Goal: Register for event/course

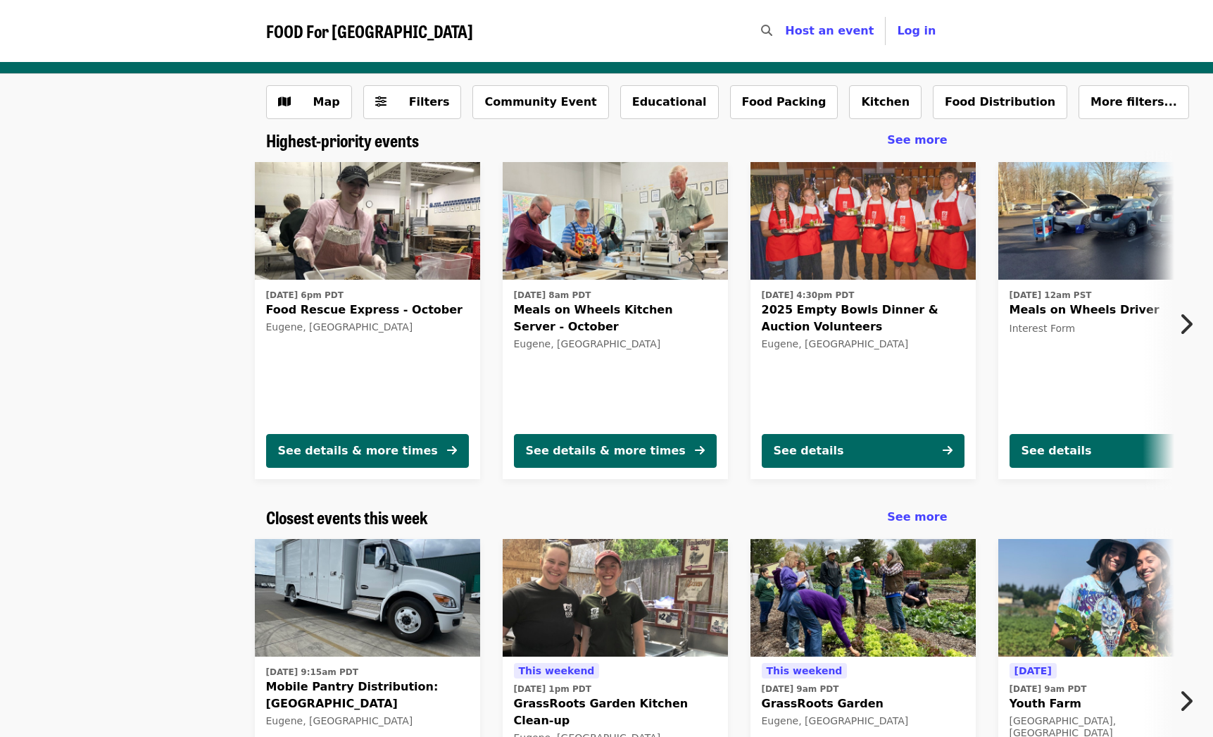
click at [1186, 327] on icon "chevron-right icon" at bounding box center [1186, 324] width 14 height 27
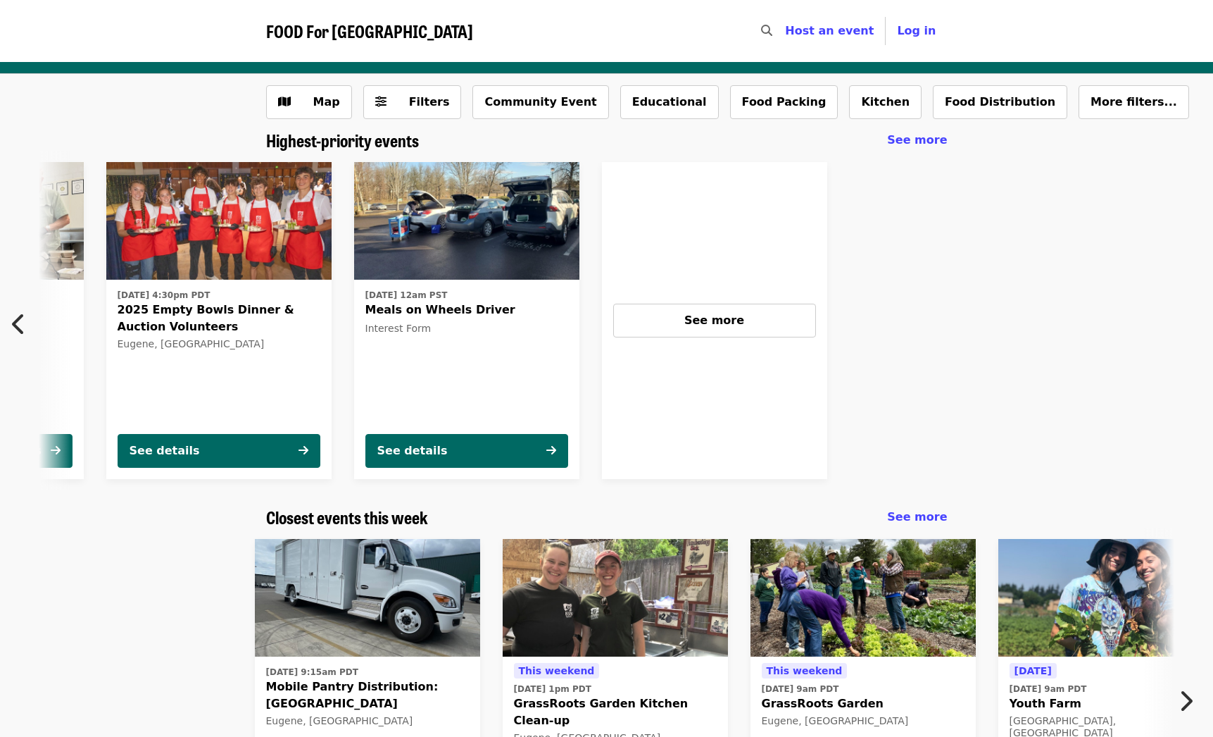
scroll to position [0, 645]
click at [15, 328] on icon "chevron-left icon" at bounding box center [19, 324] width 14 height 27
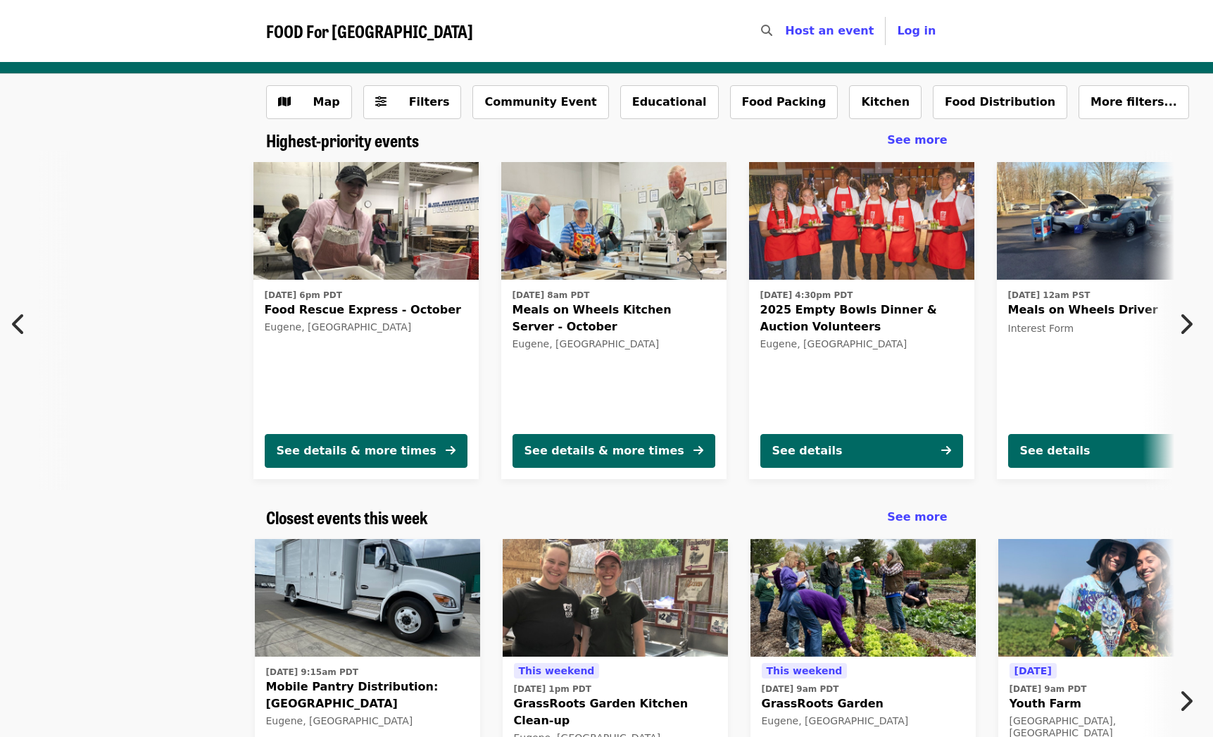
scroll to position [0, 0]
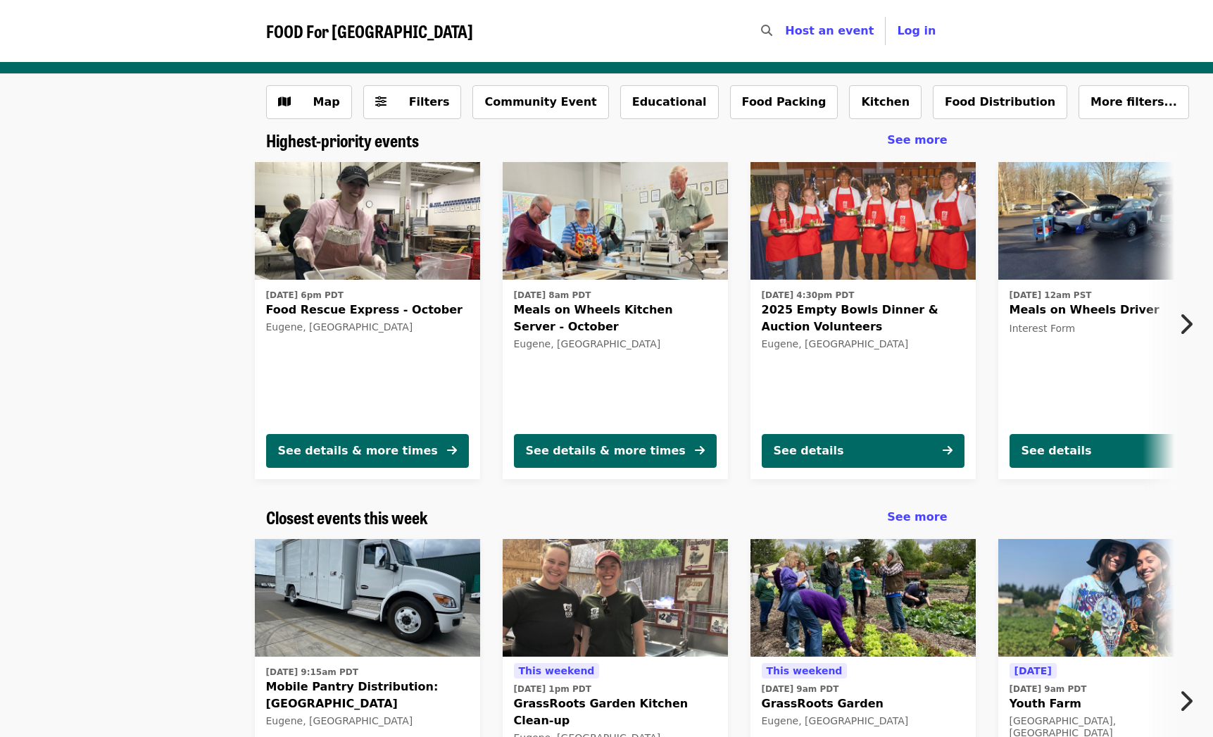
click at [15, 328] on div "[DATE] 6pm PDT Food Rescue Express - October [GEOGRAPHIC_DATA], [GEOGRAPHIC_DAT…" at bounding box center [601, 320] width 1201 height 339
click at [357, 452] on div "See details & more times" at bounding box center [358, 450] width 160 height 17
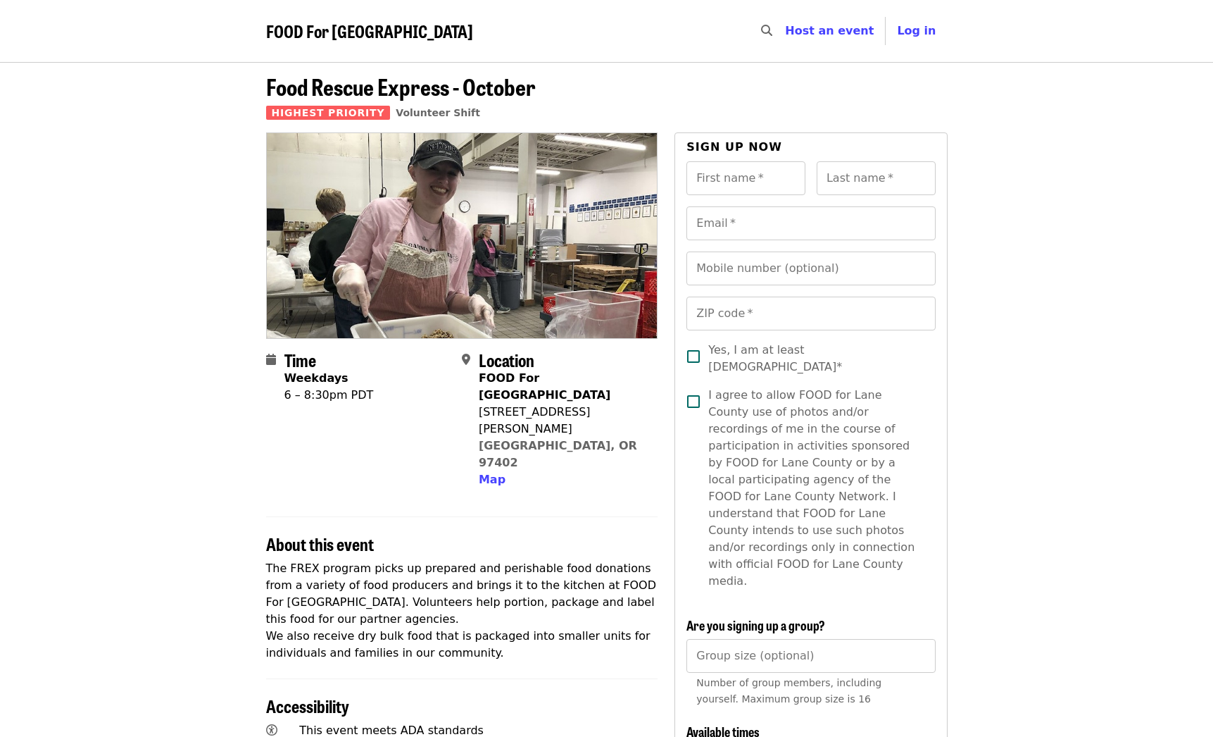
click at [339, 396] on div "6 – 8:30pm PDT" at bounding box center [329, 395] width 89 height 17
click at [339, 560] on p "The FREX program picks up prepared and perishable food donations from a variety…" at bounding box center [462, 610] width 392 height 101
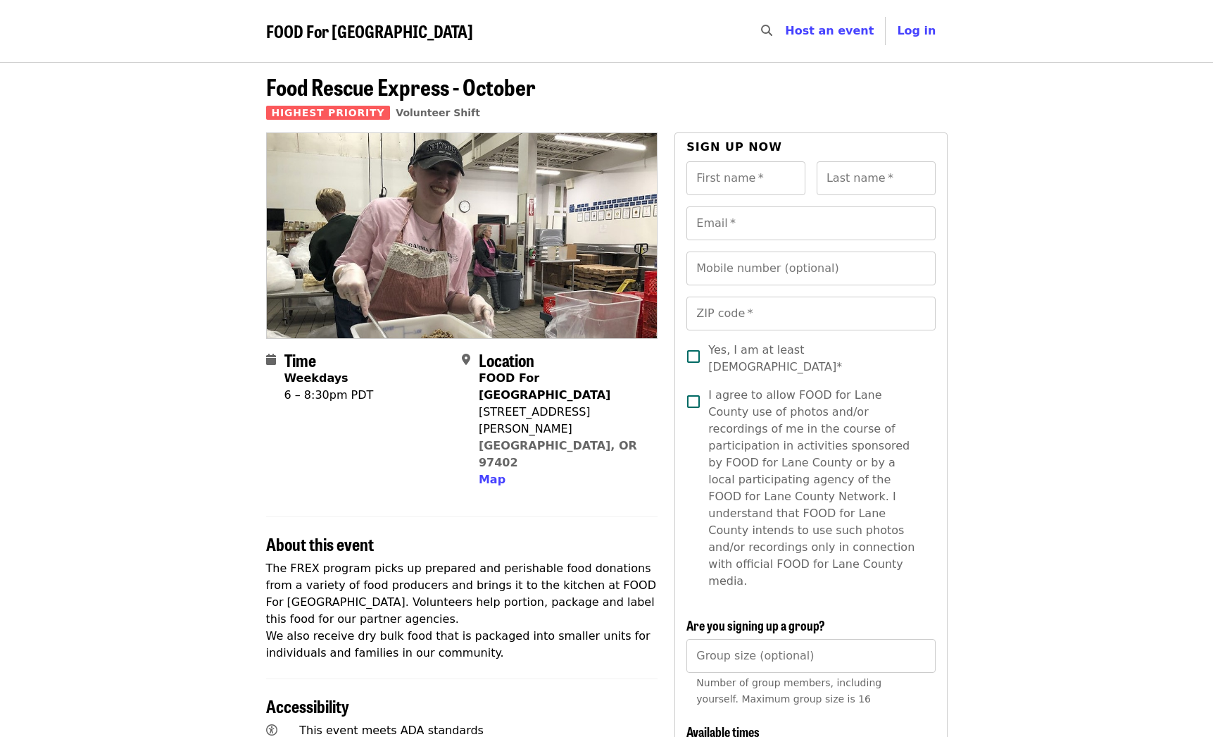
click at [339, 560] on p "The FREX program picks up prepared and perishable food donations from a variety…" at bounding box center [462, 610] width 392 height 101
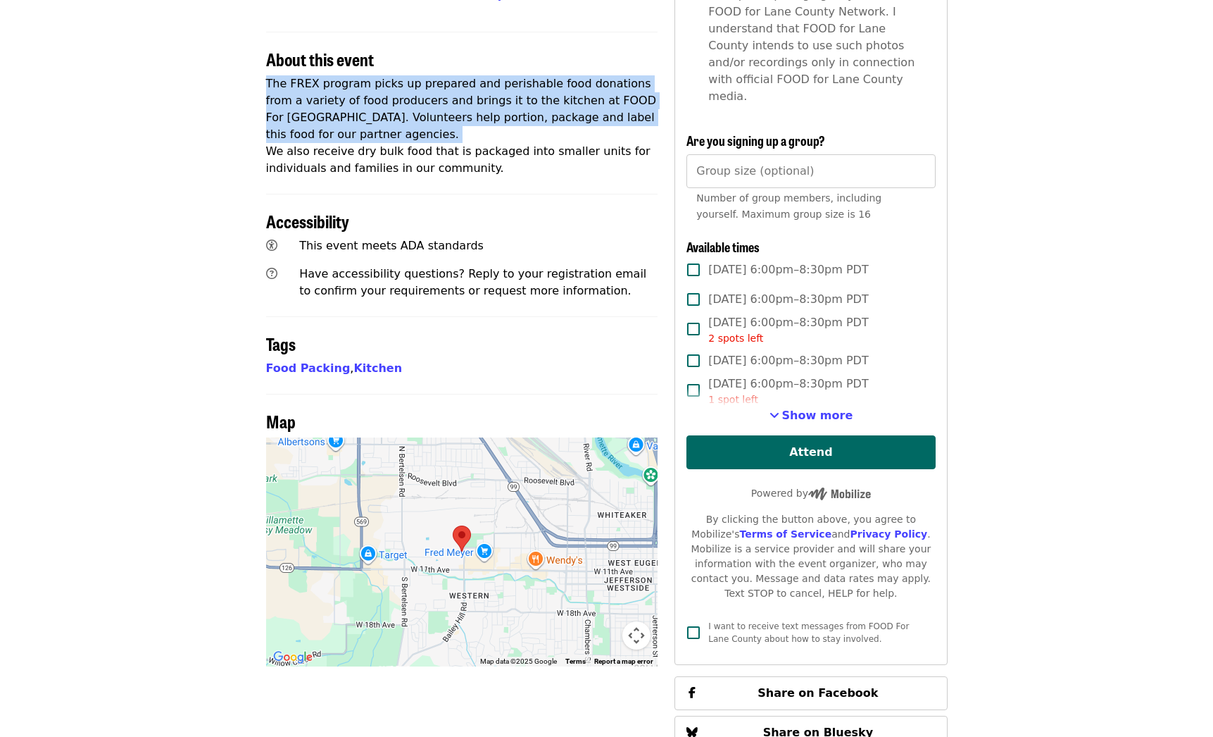
scroll to position [652, 0]
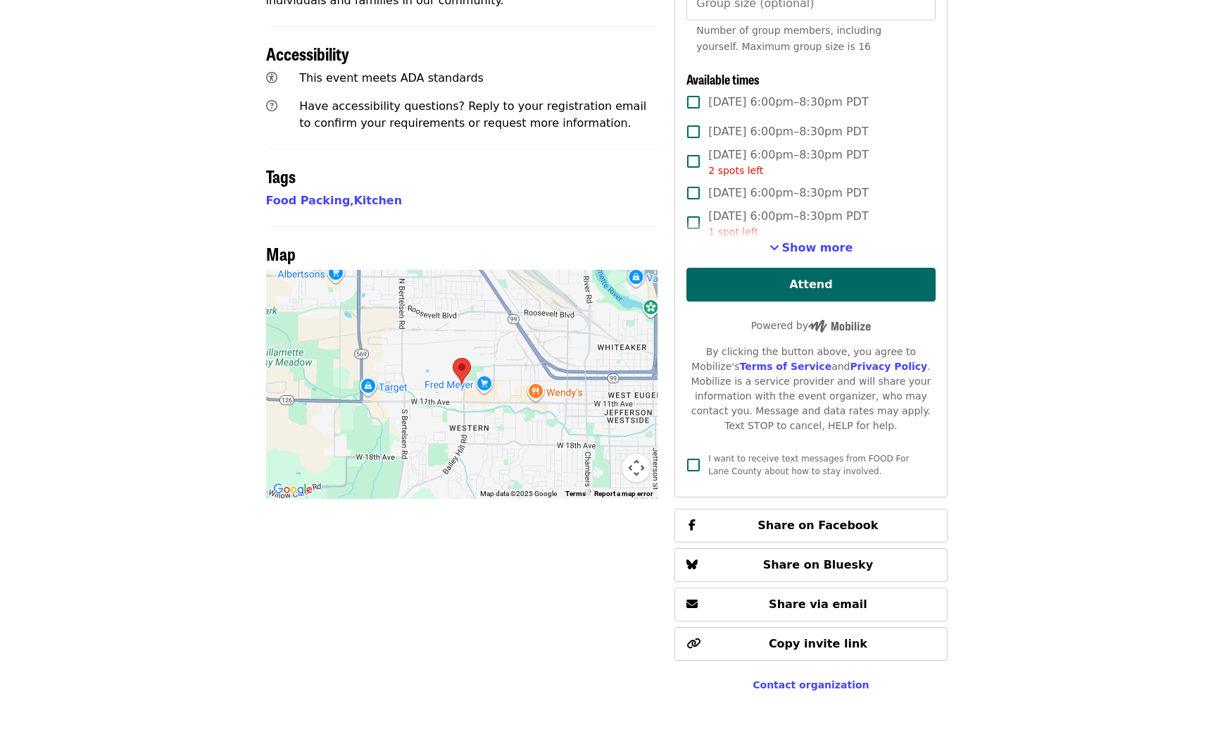
click at [444, 361] on div at bounding box center [462, 384] width 392 height 229
click at [627, 454] on button "Map camera controls" at bounding box center [637, 468] width 28 height 28
click at [601, 454] on button "Zoom out" at bounding box center [601, 468] width 28 height 28
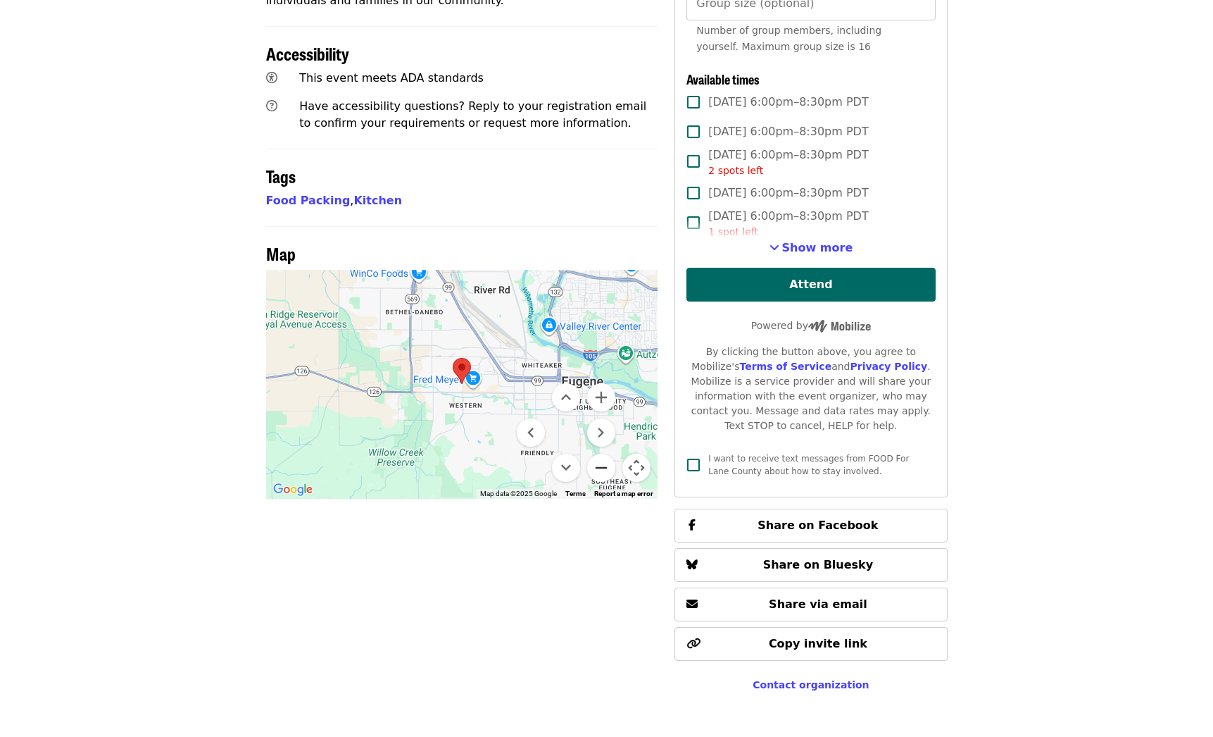
click at [601, 454] on button "Zoom out" at bounding box center [601, 468] width 28 height 28
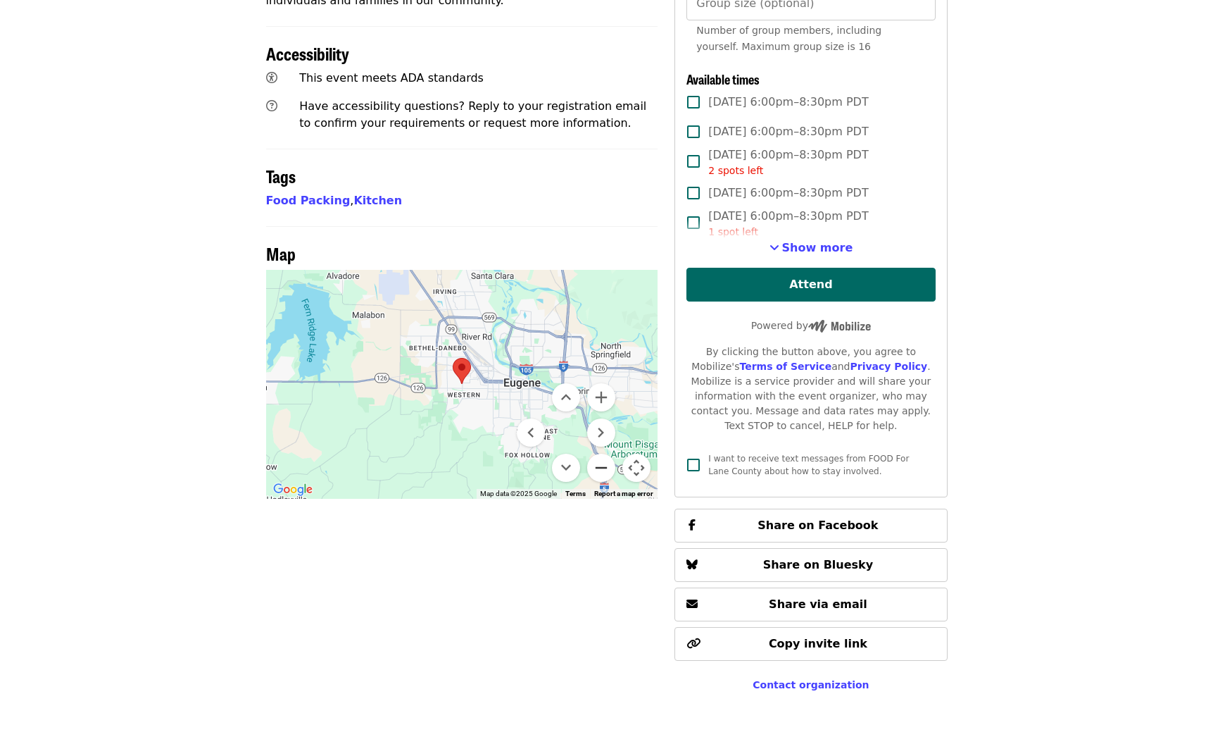
click at [601, 454] on button "Zoom out" at bounding box center [601, 468] width 28 height 28
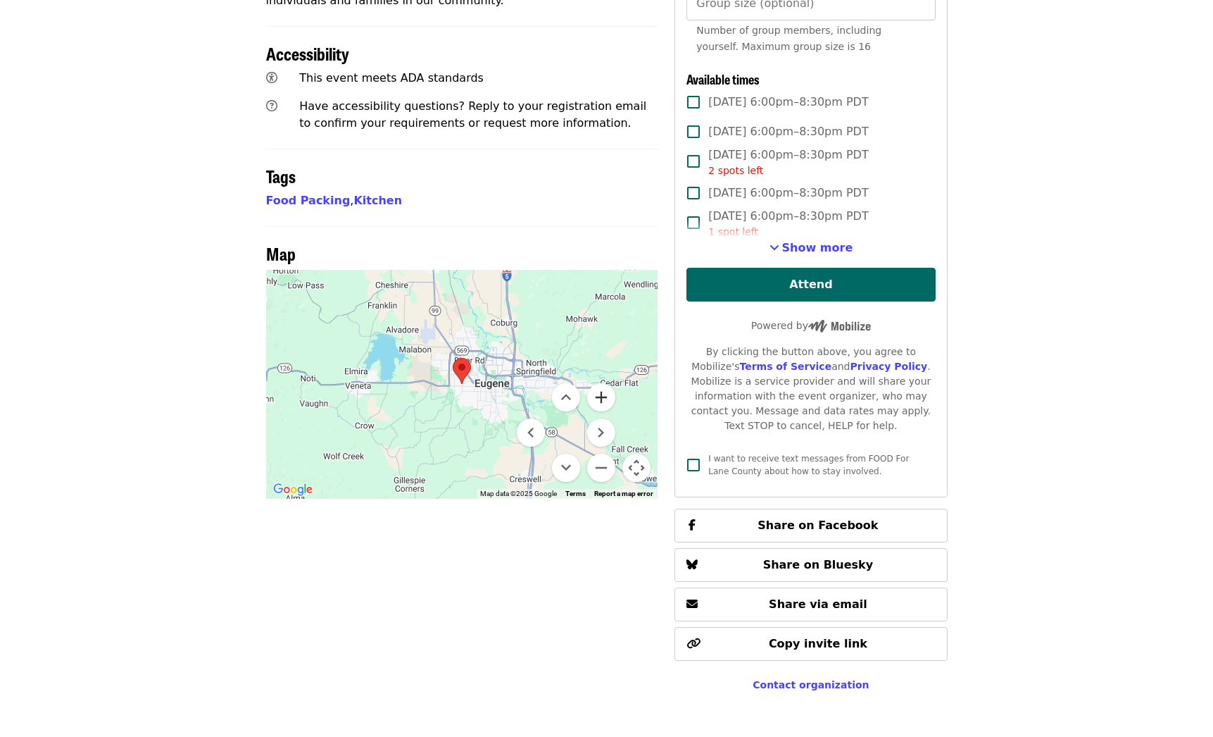
click at [602, 383] on button "Zoom in" at bounding box center [601, 397] width 28 height 28
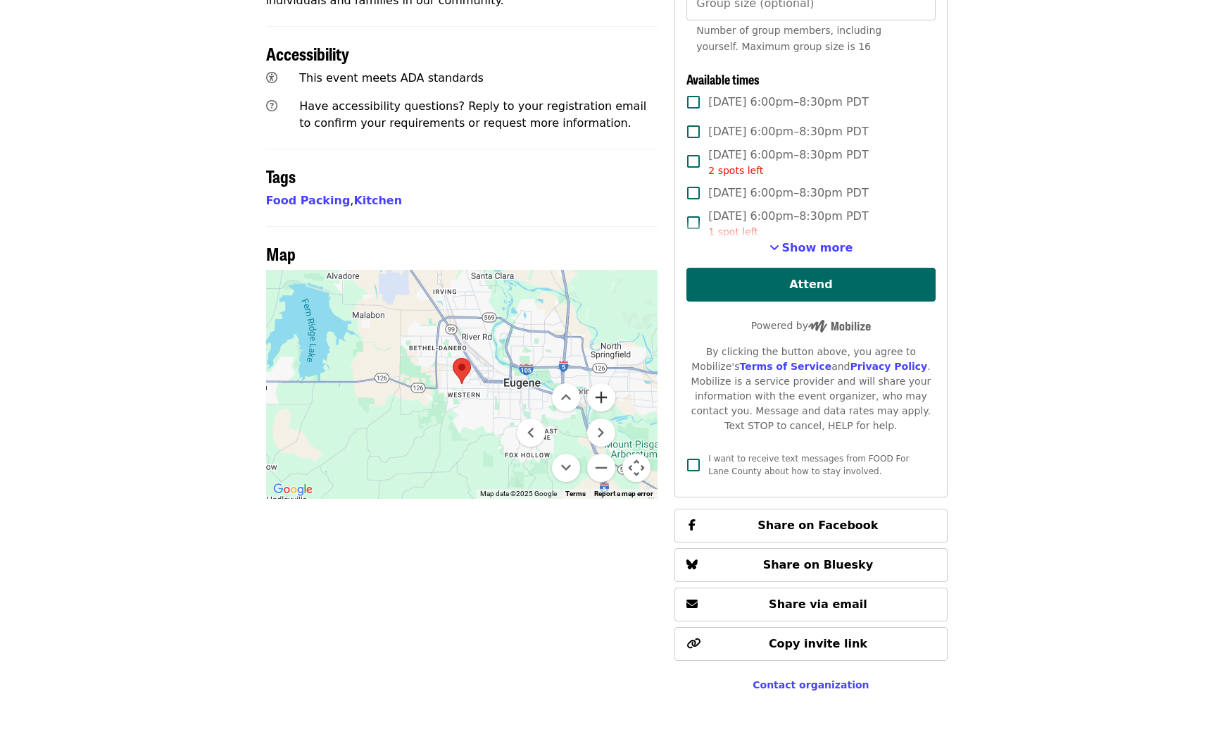
click at [602, 383] on button "Zoom in" at bounding box center [601, 397] width 28 height 28
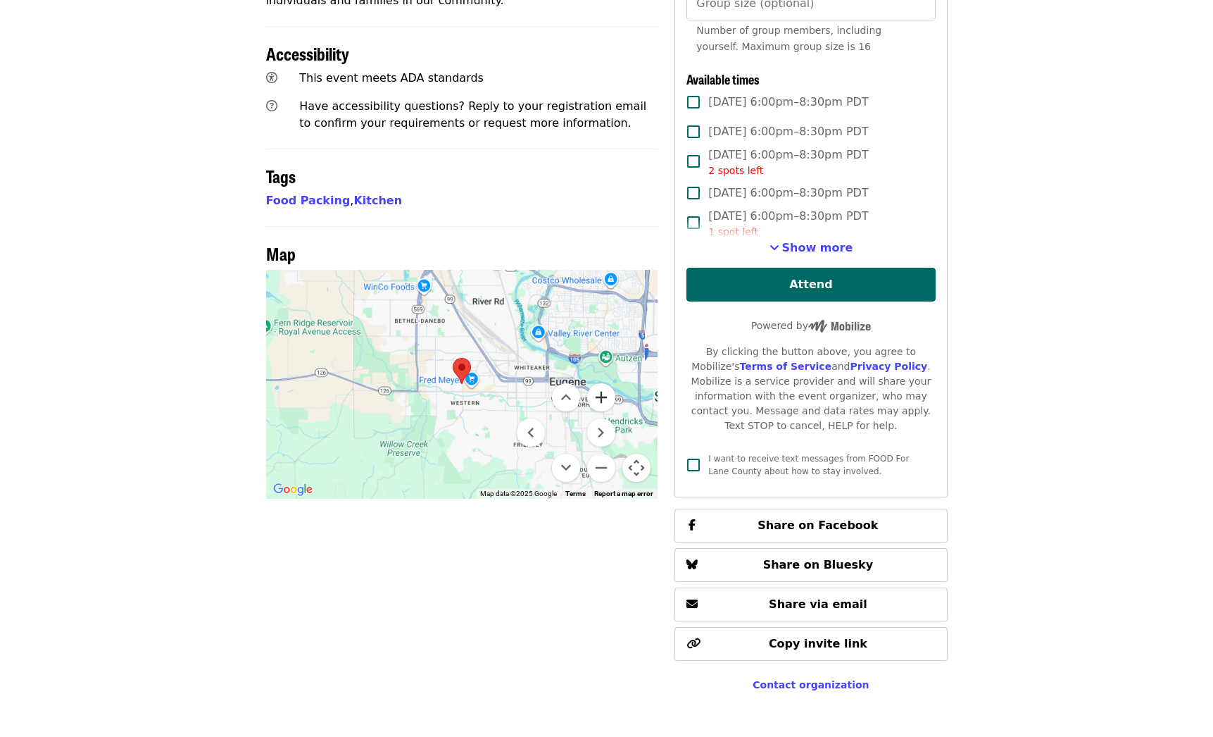
click at [602, 383] on button "Zoom in" at bounding box center [601, 397] width 28 height 28
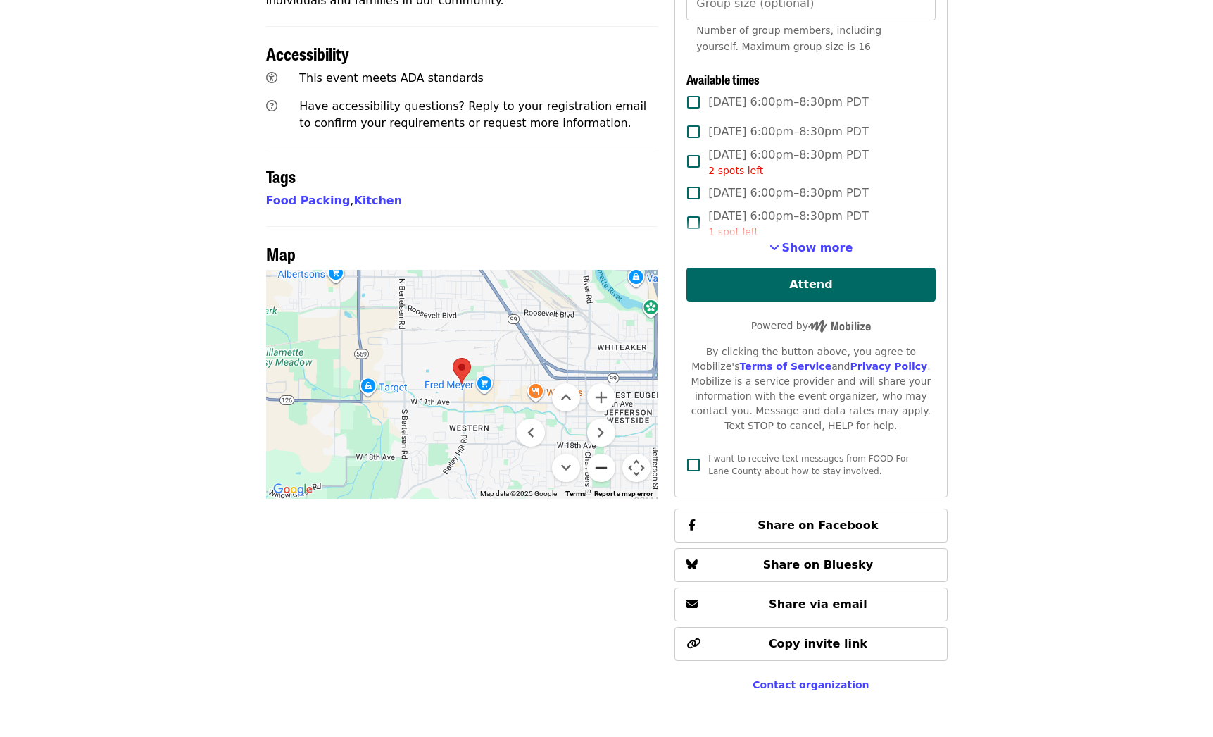
click at [599, 454] on button "Zoom out" at bounding box center [601, 468] width 28 height 28
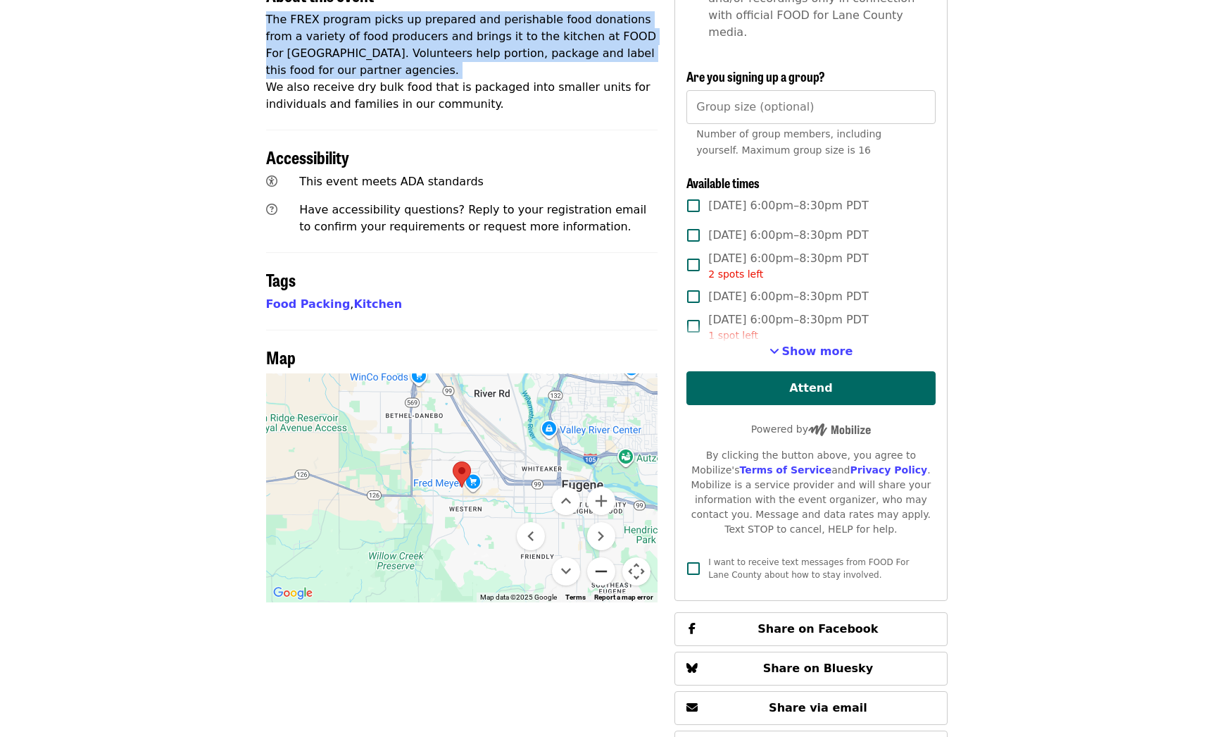
scroll to position [537, 0]
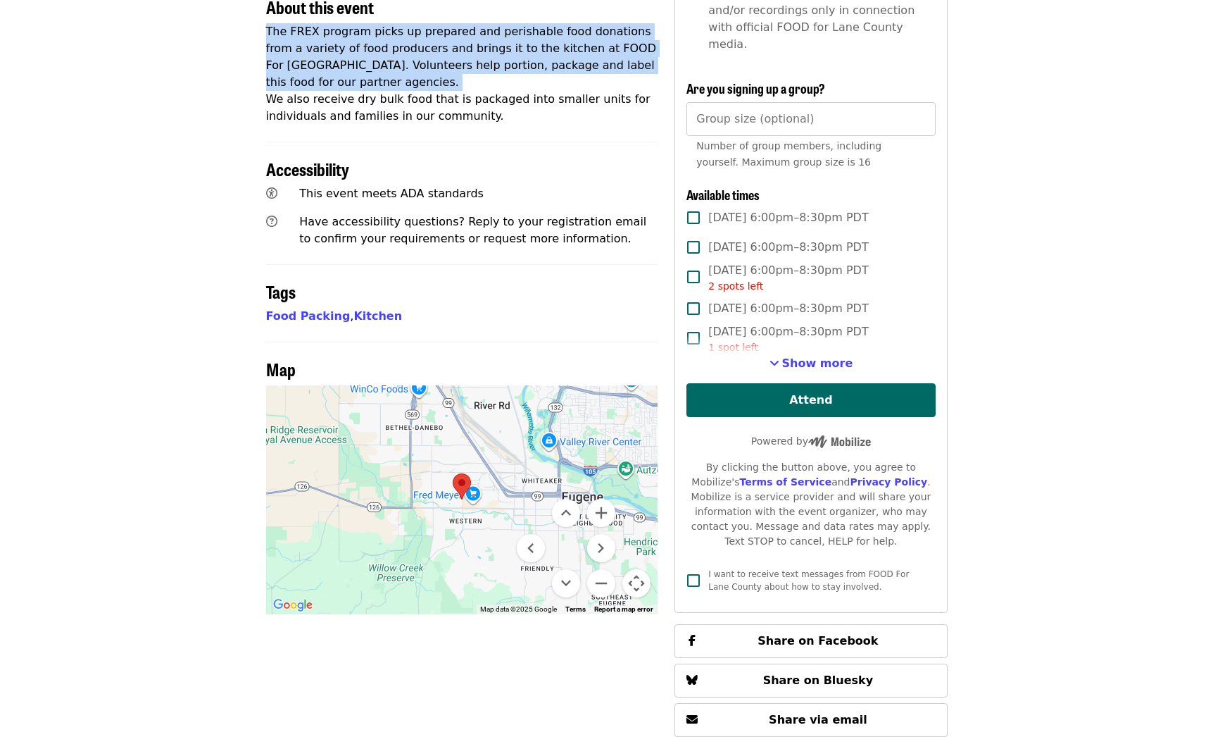
click at [739, 203] on label "[DATE] 6:00pm–8:30pm PDT" at bounding box center [801, 218] width 245 height 30
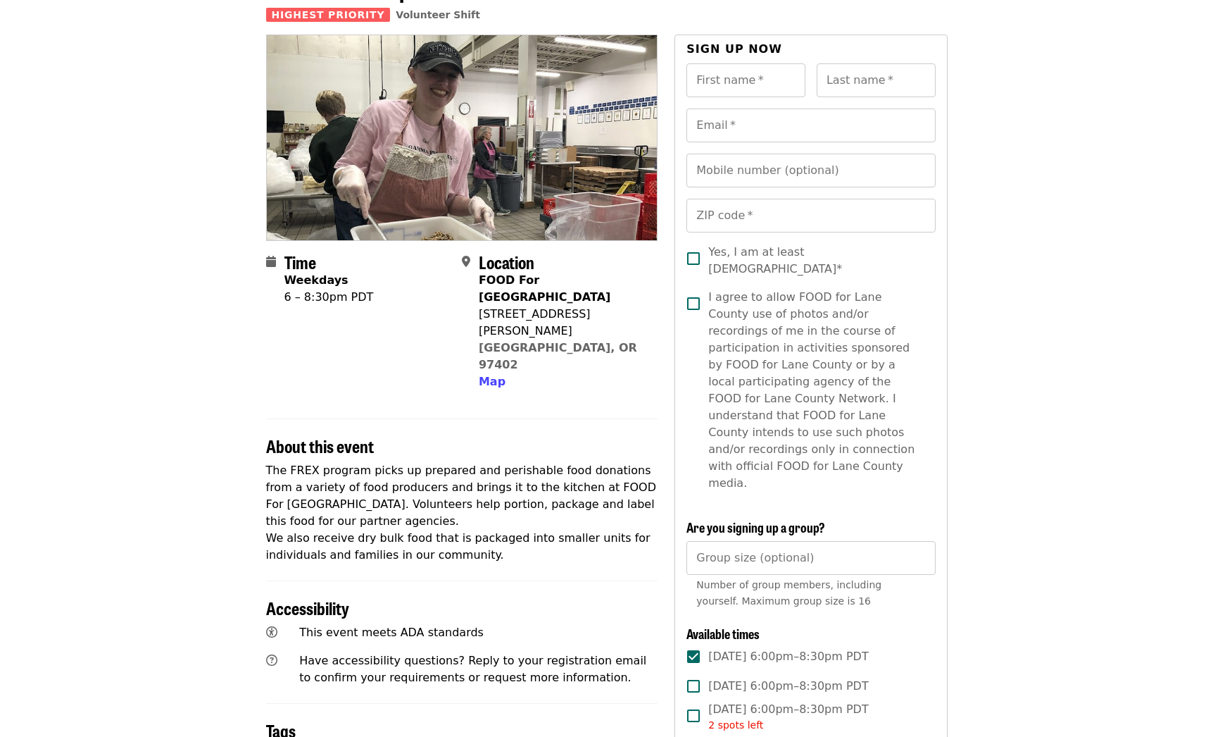
scroll to position [101, 0]
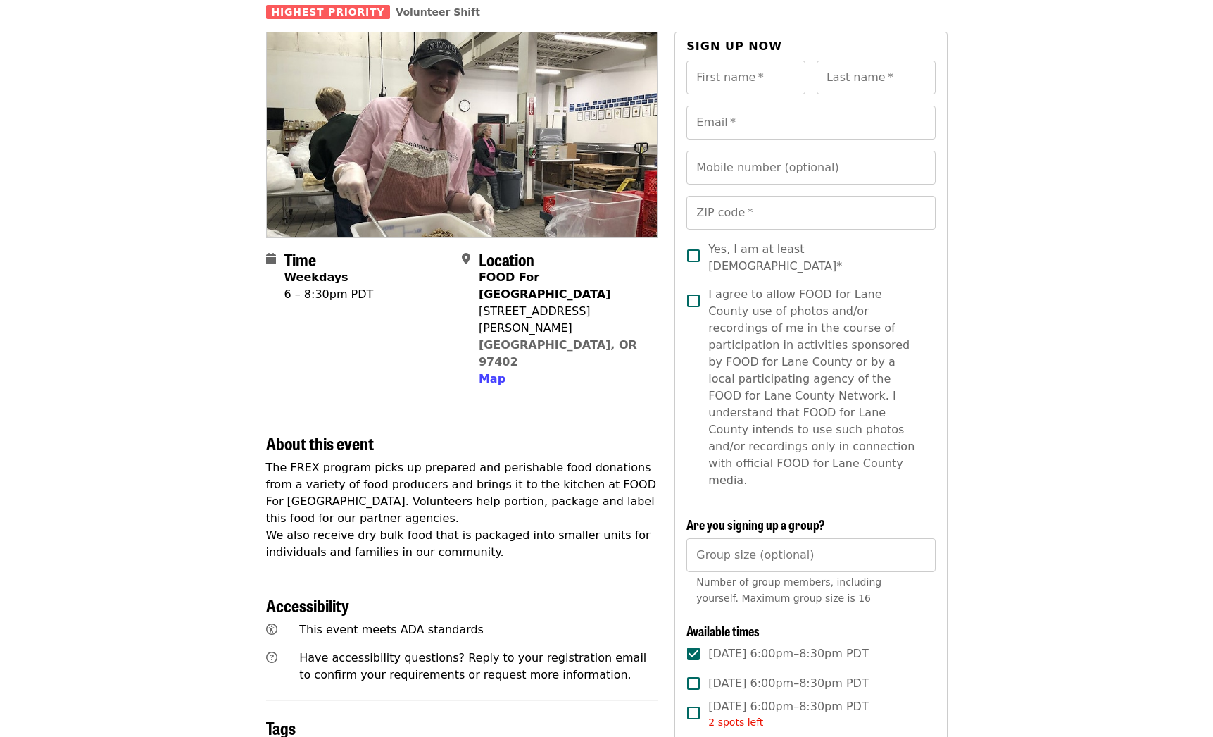
click at [561, 459] on p "The FREX program picks up prepared and perishable food donations from a variety…" at bounding box center [462, 509] width 392 height 101
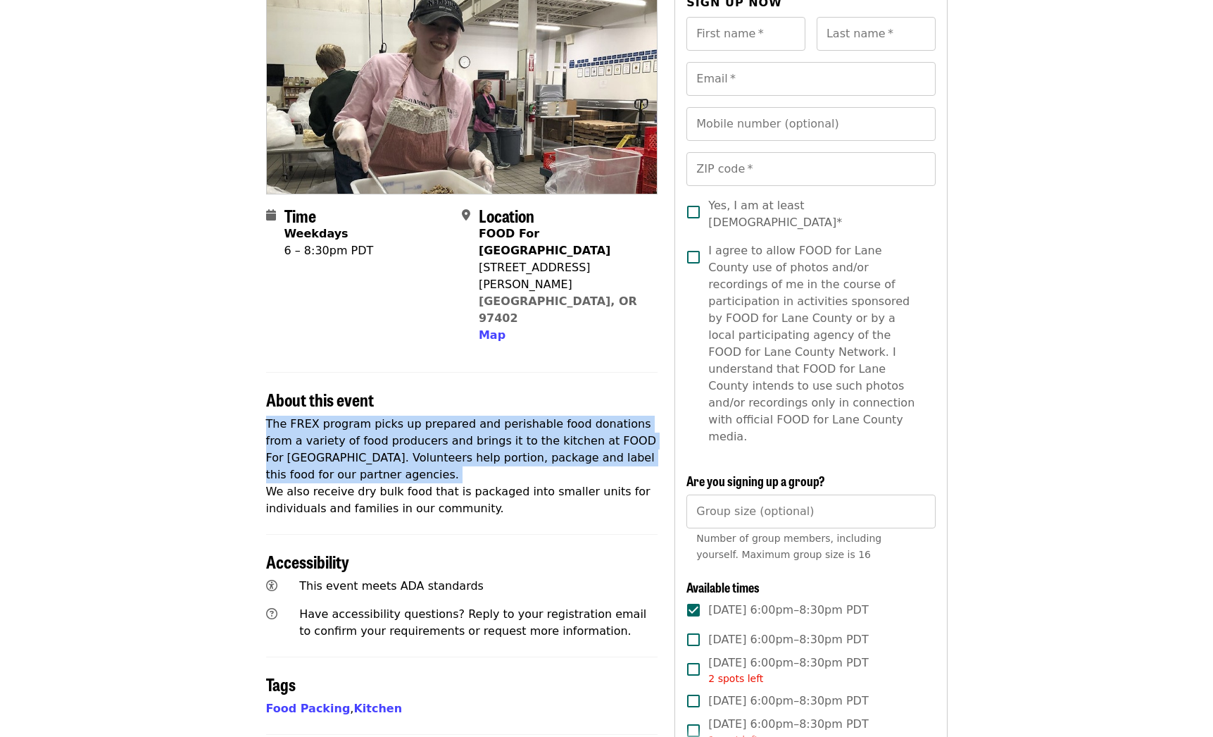
scroll to position [0, 0]
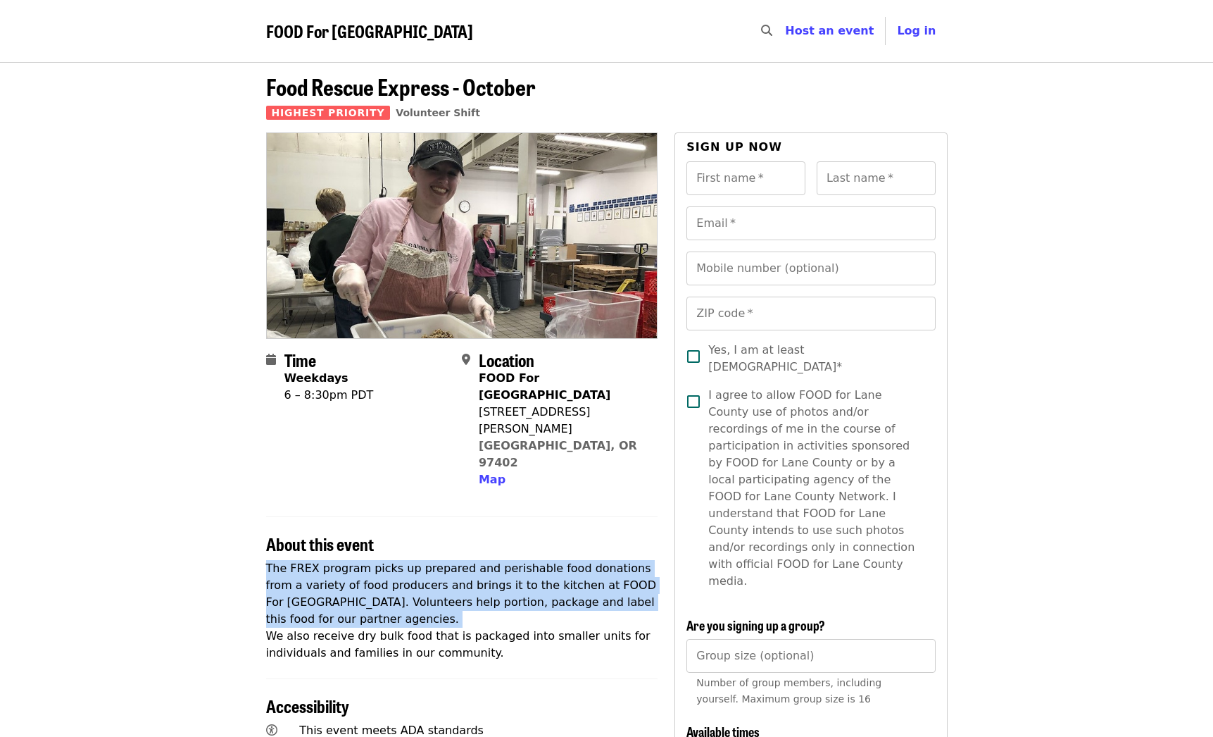
click at [575, 560] on p "The FREX program picks up prepared and perishable food donations from a variety…" at bounding box center [462, 610] width 392 height 101
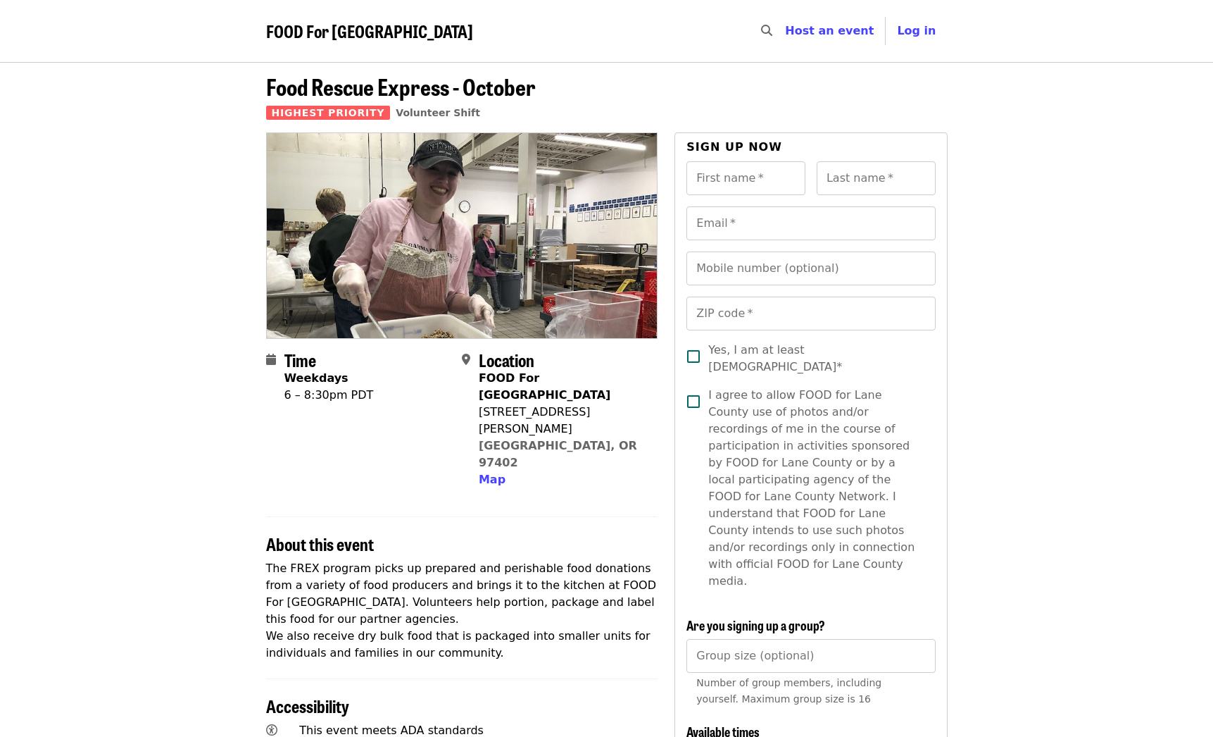
click at [575, 560] on p "The FREX program picks up prepared and perishable food donations from a variety…" at bounding box center [462, 610] width 392 height 101
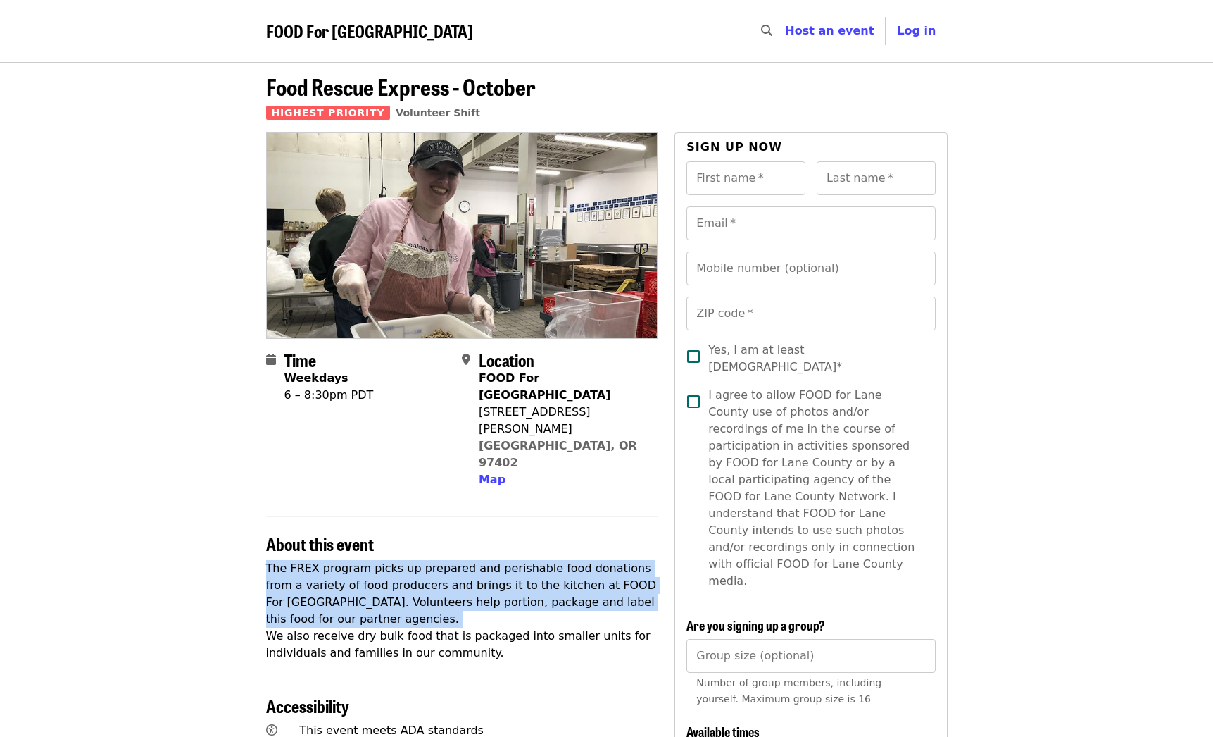
click at [575, 560] on p "The FREX program picks up prepared and perishable food donations from a variety…" at bounding box center [462, 610] width 392 height 101
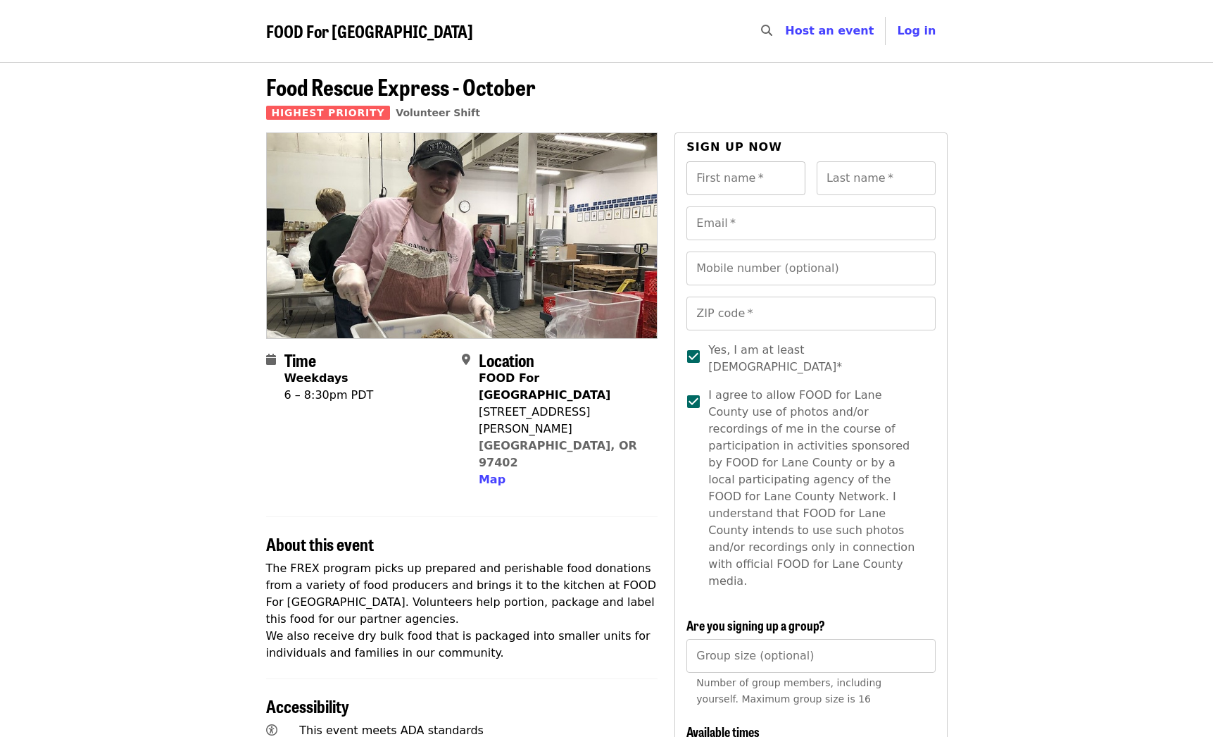
click at [740, 185] on div "First name   * First name *" at bounding box center [746, 178] width 119 height 34
type input "*******"
type input "******"
type input "**********"
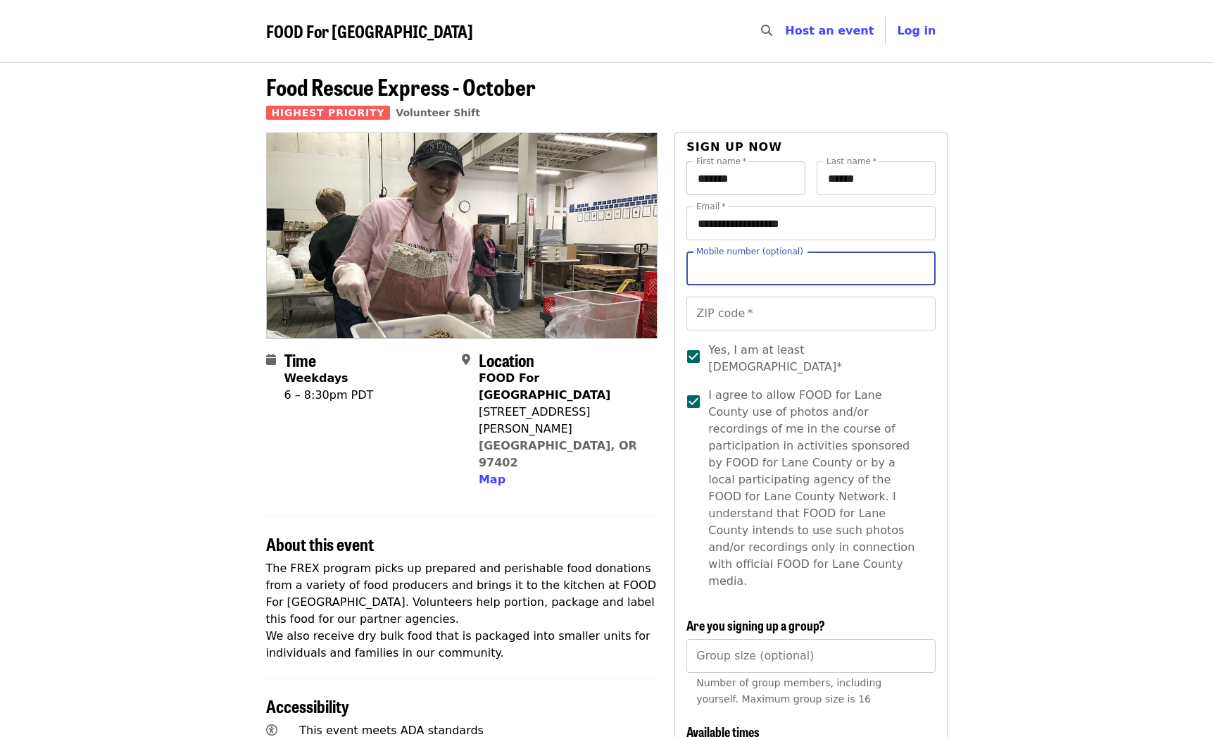
type input "*"
type input "**********"
click at [1042, 293] on article "**********" at bounding box center [606, 725] width 1213 height 1327
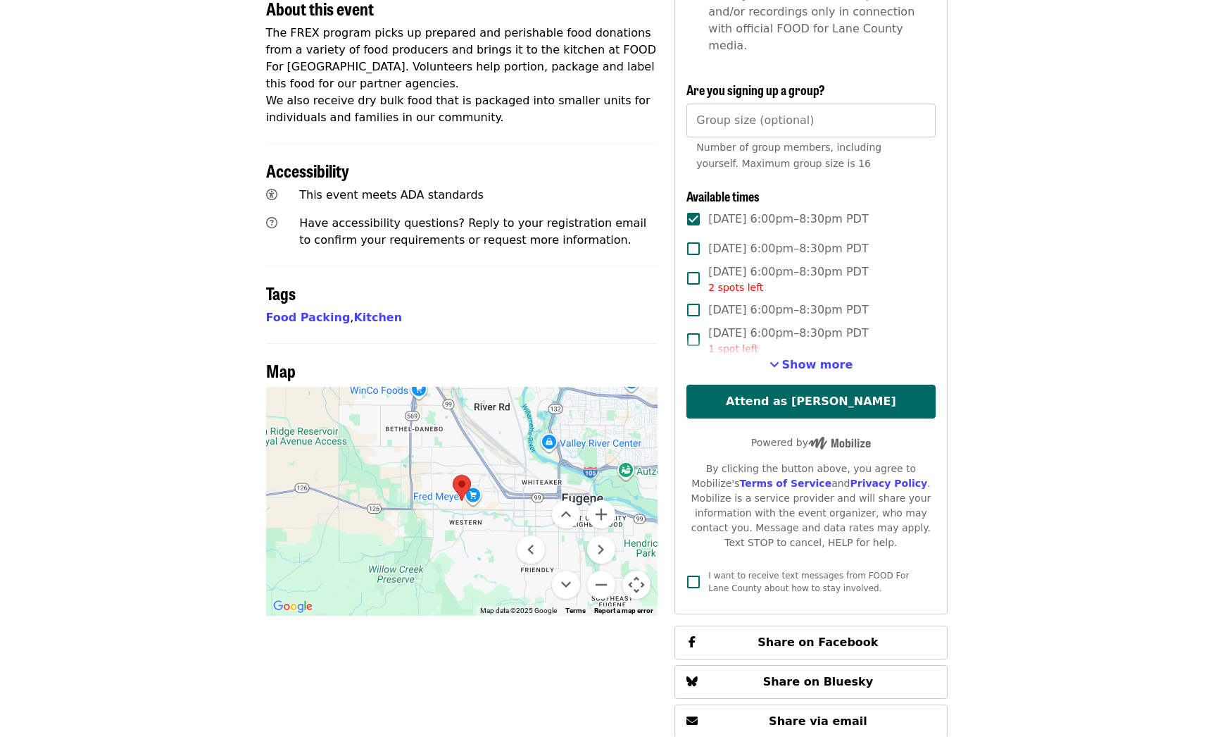
scroll to position [611, 0]
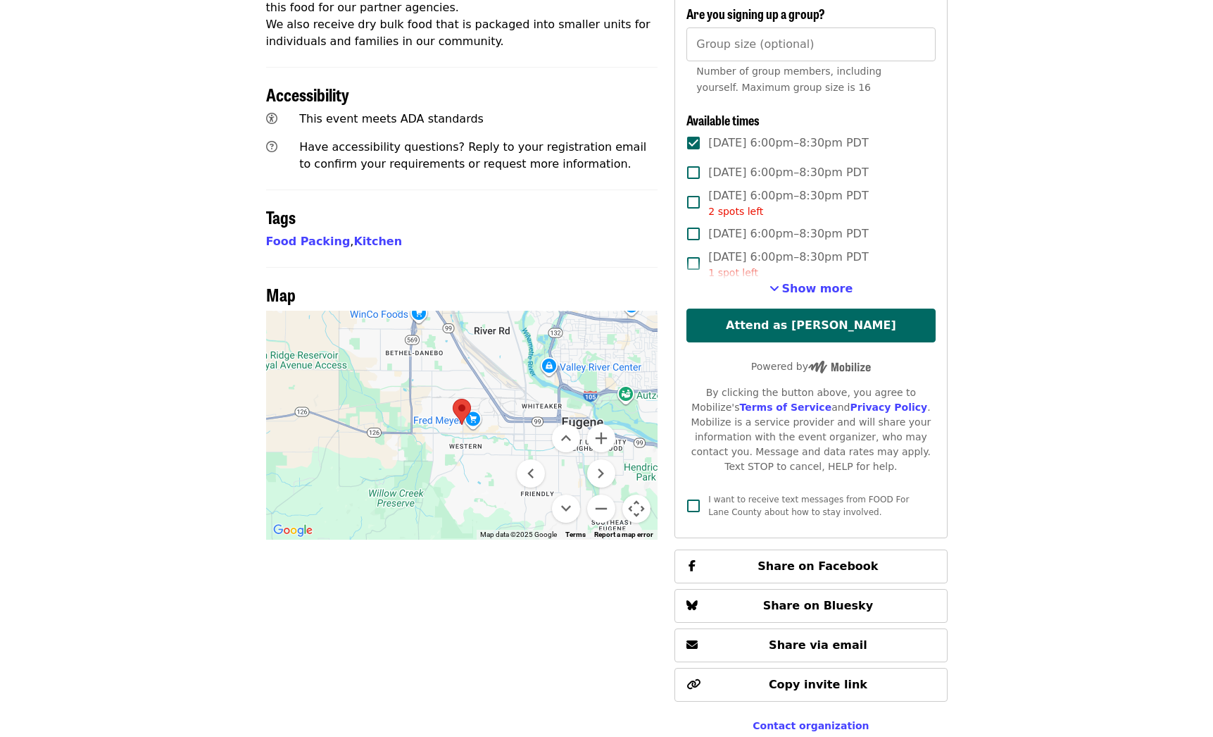
click at [799, 493] on div "I want to receive text messages from FOOD For Lane County about how to stay inv…" at bounding box center [815, 505] width 215 height 25
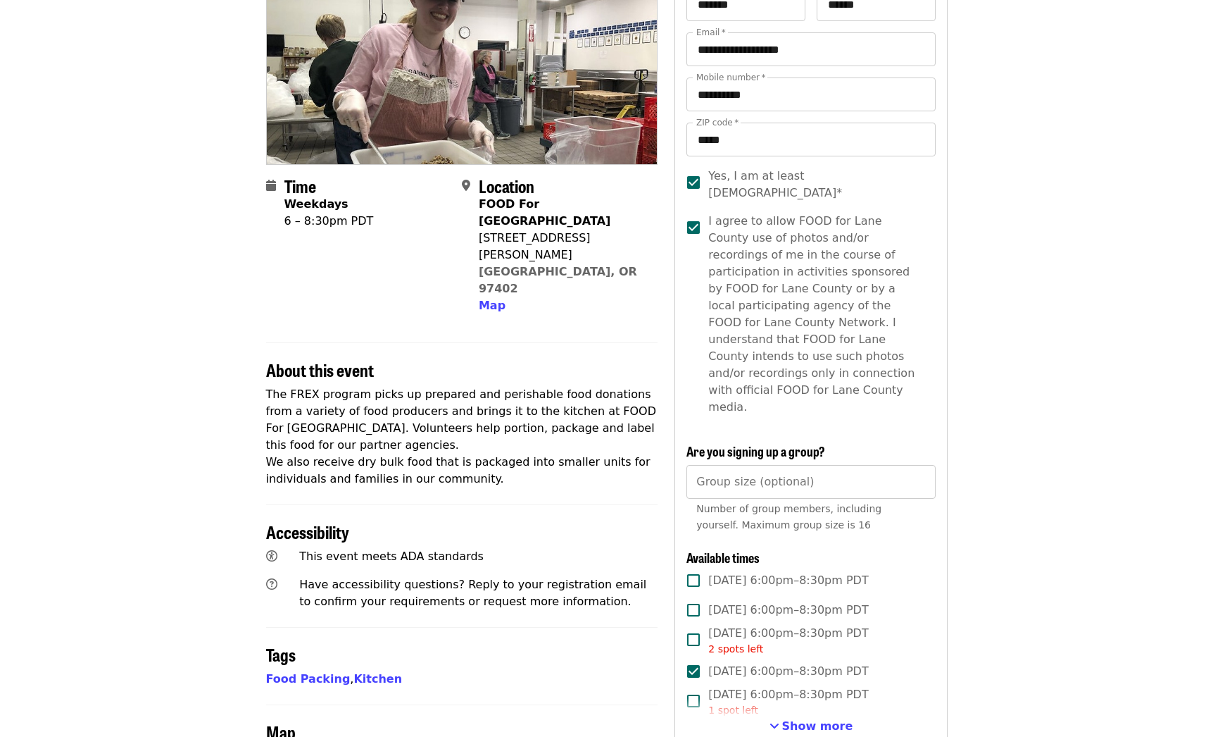
scroll to position [175, 0]
click at [805, 718] on span "Show more" at bounding box center [817, 724] width 71 height 13
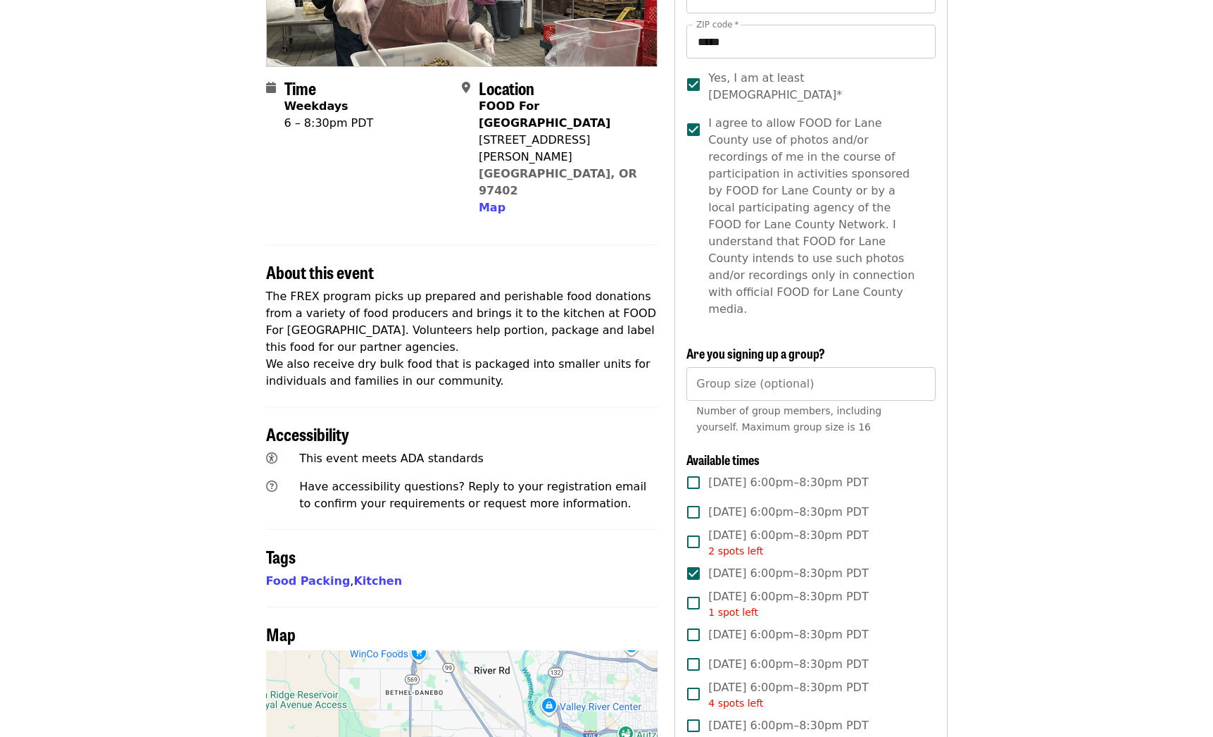
scroll to position [285, 0]
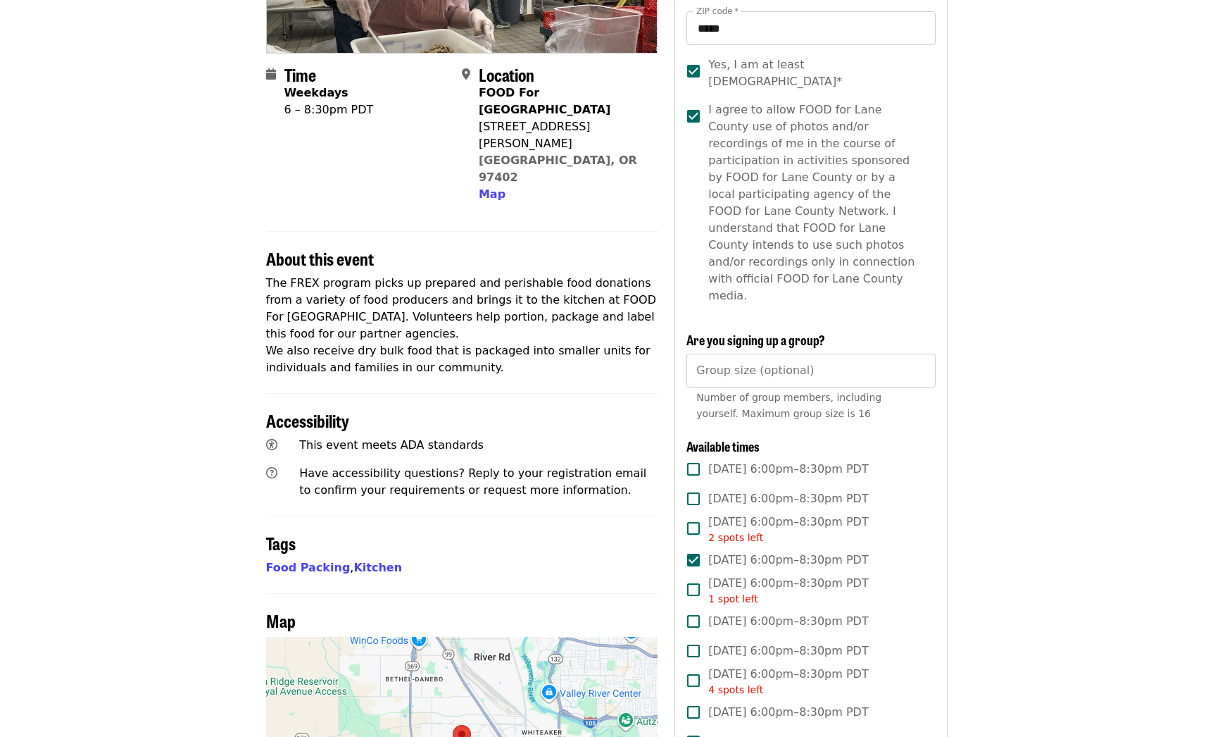
click at [774, 490] on span "[DATE] 6:00pm–8:30pm PDT" at bounding box center [788, 498] width 160 height 17
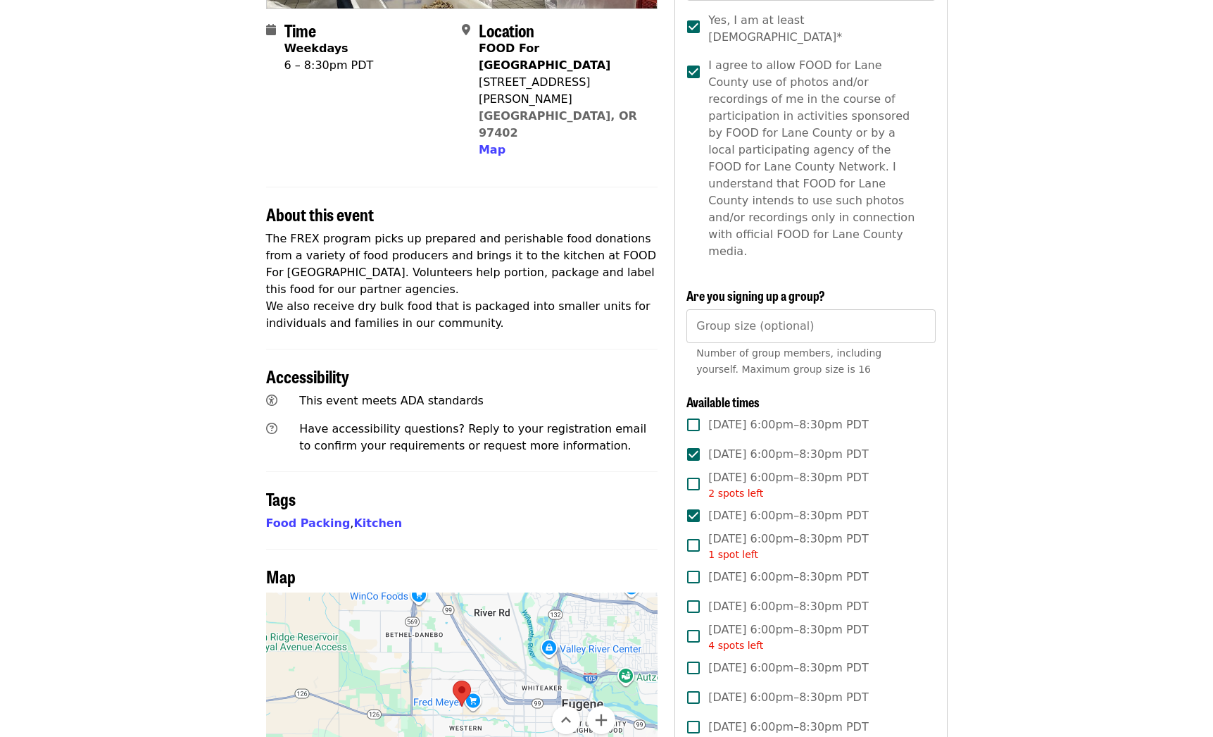
scroll to position [335, 0]
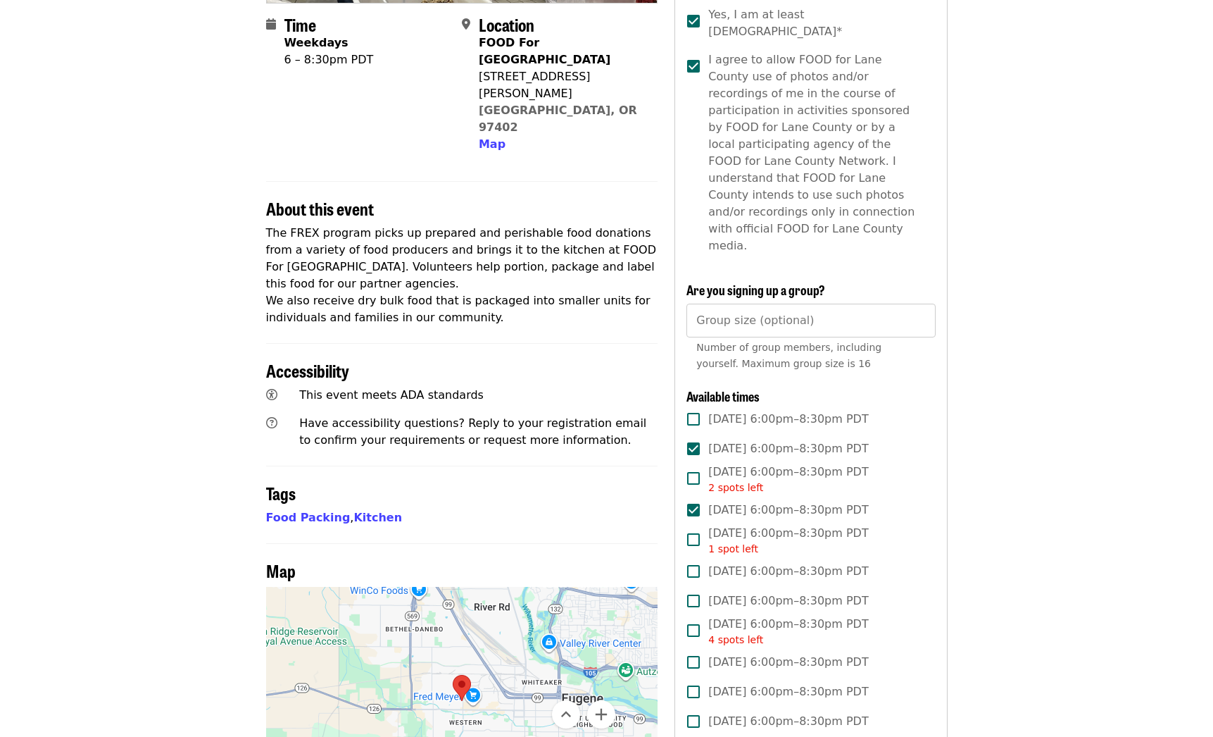
click at [774, 501] on span "[DATE] 6:00pm–8:30pm PDT" at bounding box center [788, 509] width 160 height 17
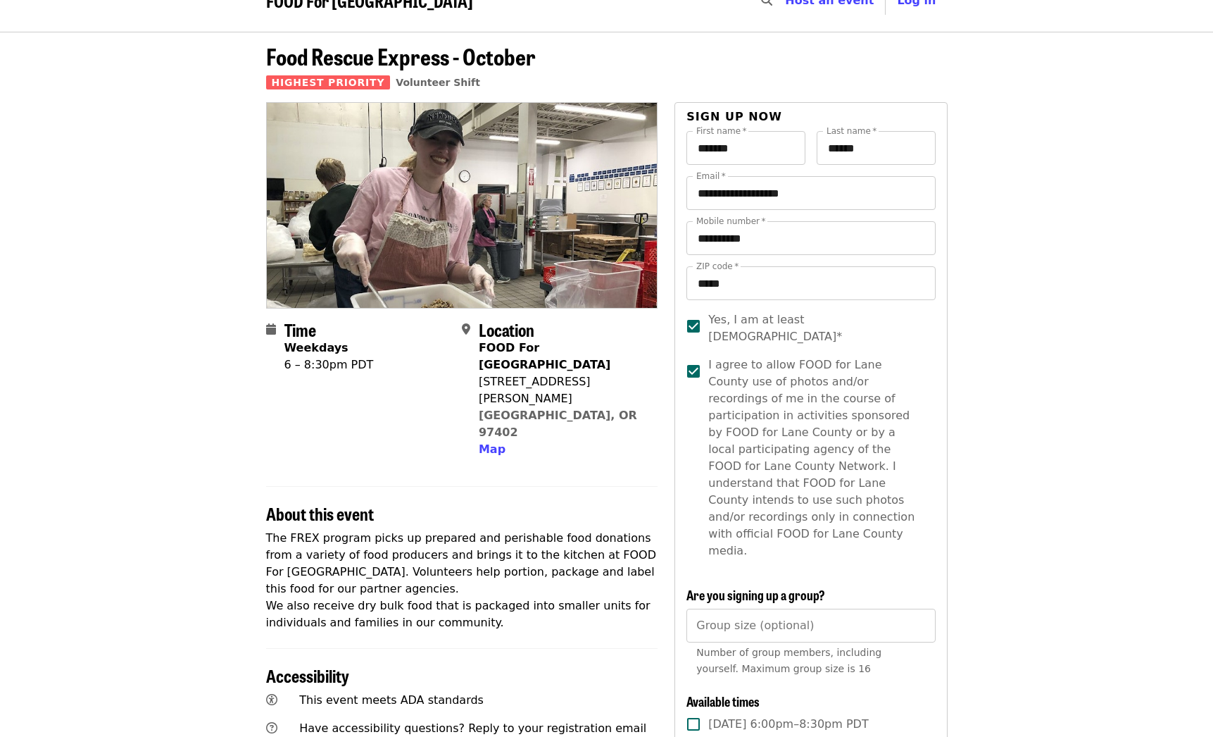
scroll to position [0, 0]
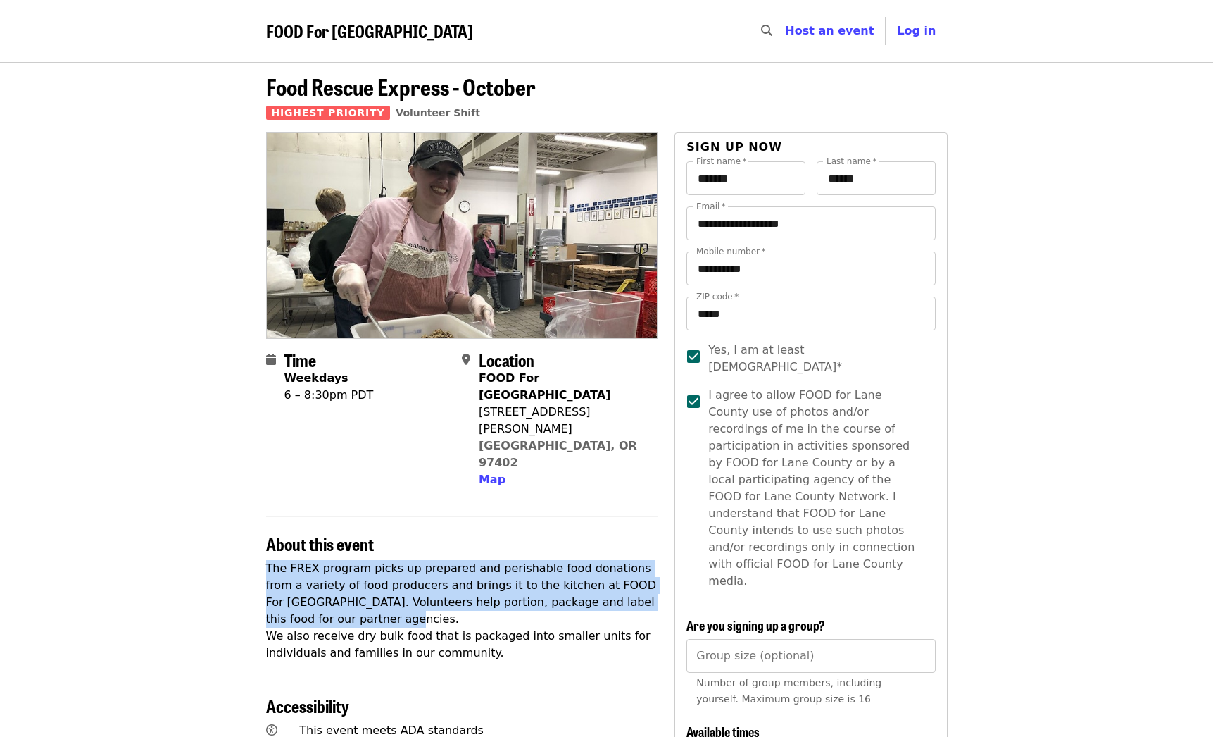
drag, startPoint x: 261, startPoint y: 514, endPoint x: 552, endPoint y: 563, distance: 295.7
click at [552, 563] on p "The FREX program picks up prepared and perishable food donations from a variety…" at bounding box center [462, 610] width 392 height 101
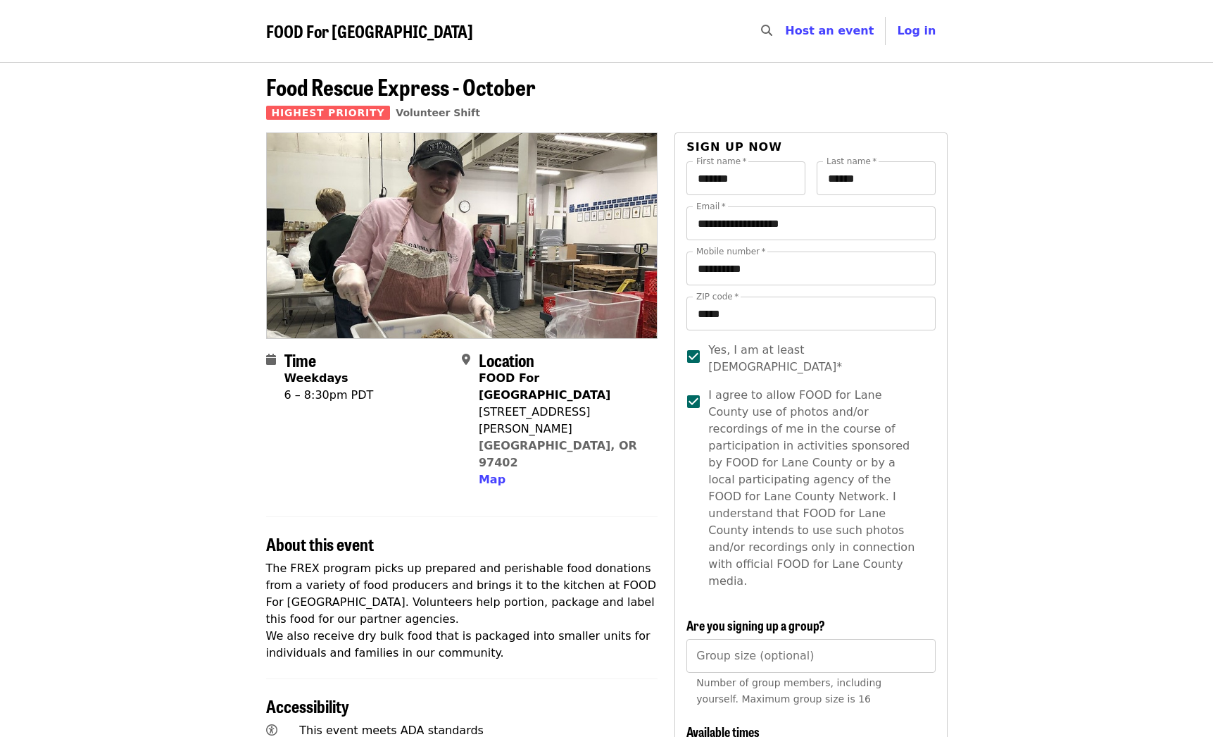
click at [552, 563] on p "The FREX program picks up prepared and perishable food donations from a variety…" at bounding box center [462, 610] width 392 height 101
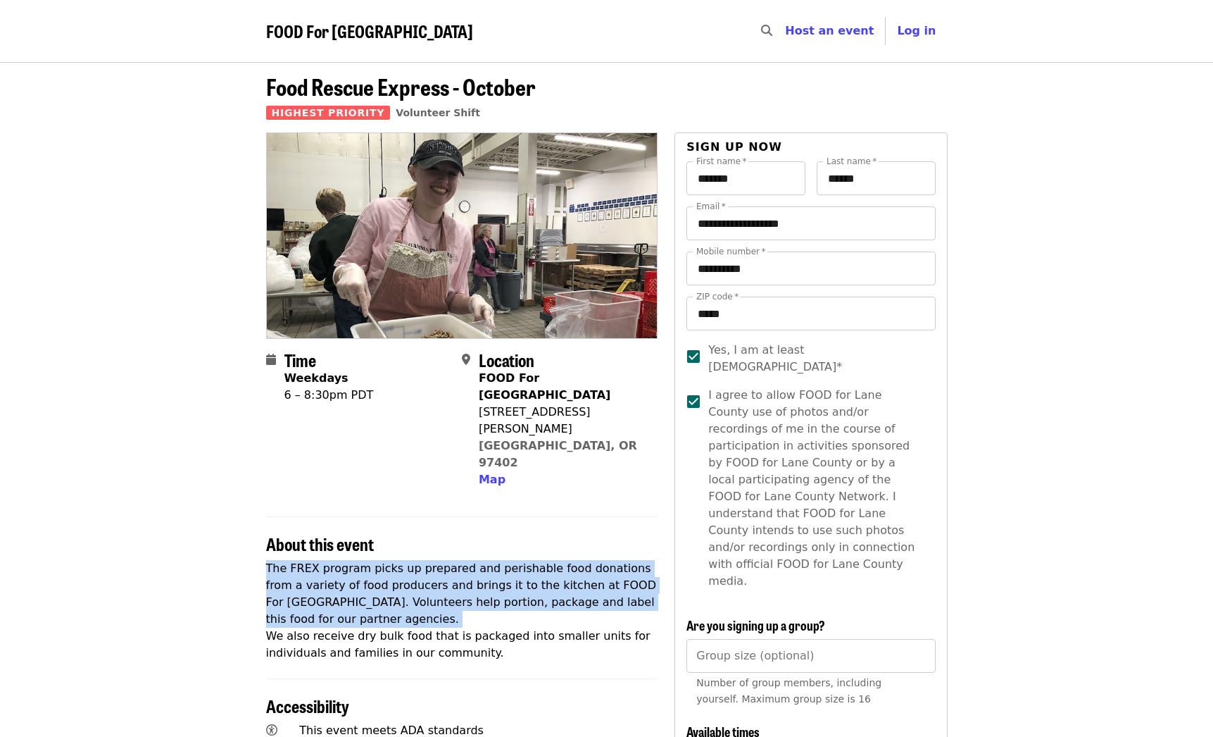
click at [552, 563] on p "The FREX program picks up prepared and perishable food donations from a variety…" at bounding box center [462, 610] width 392 height 101
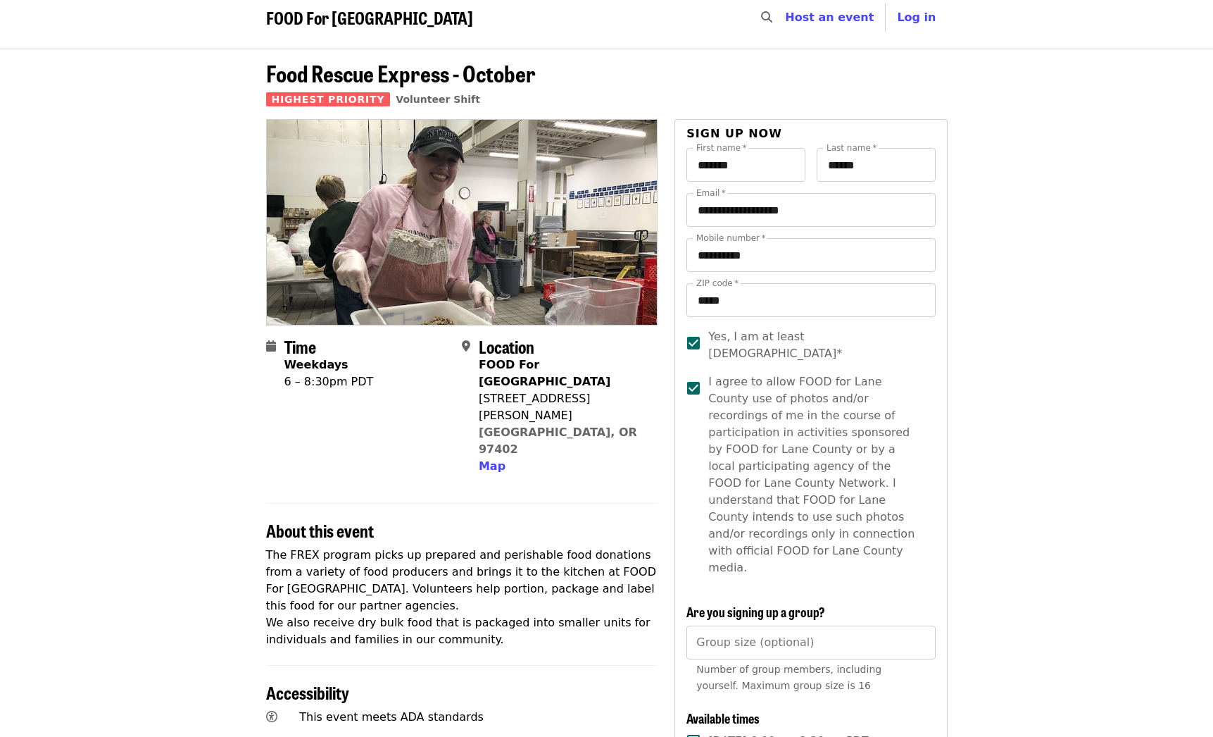
scroll to position [22, 0]
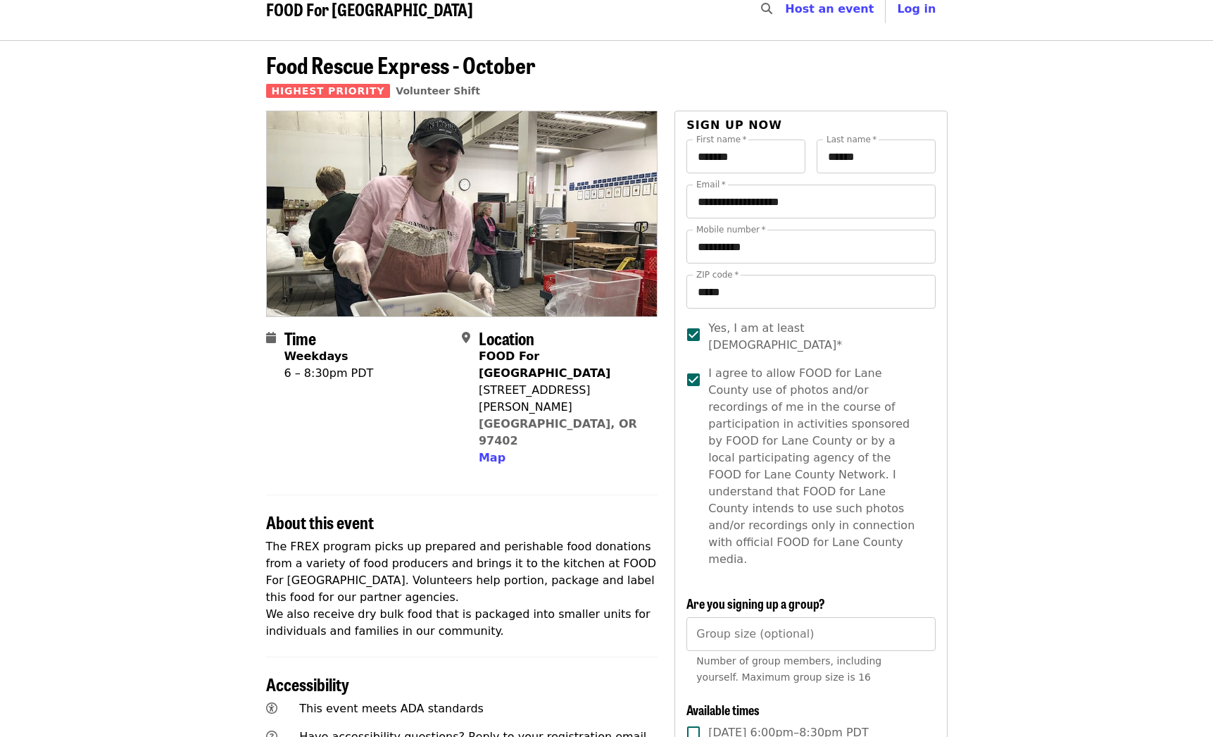
click at [496, 567] on p "The FREX program picks up prepared and perishable food donations from a variety…" at bounding box center [462, 588] width 392 height 101
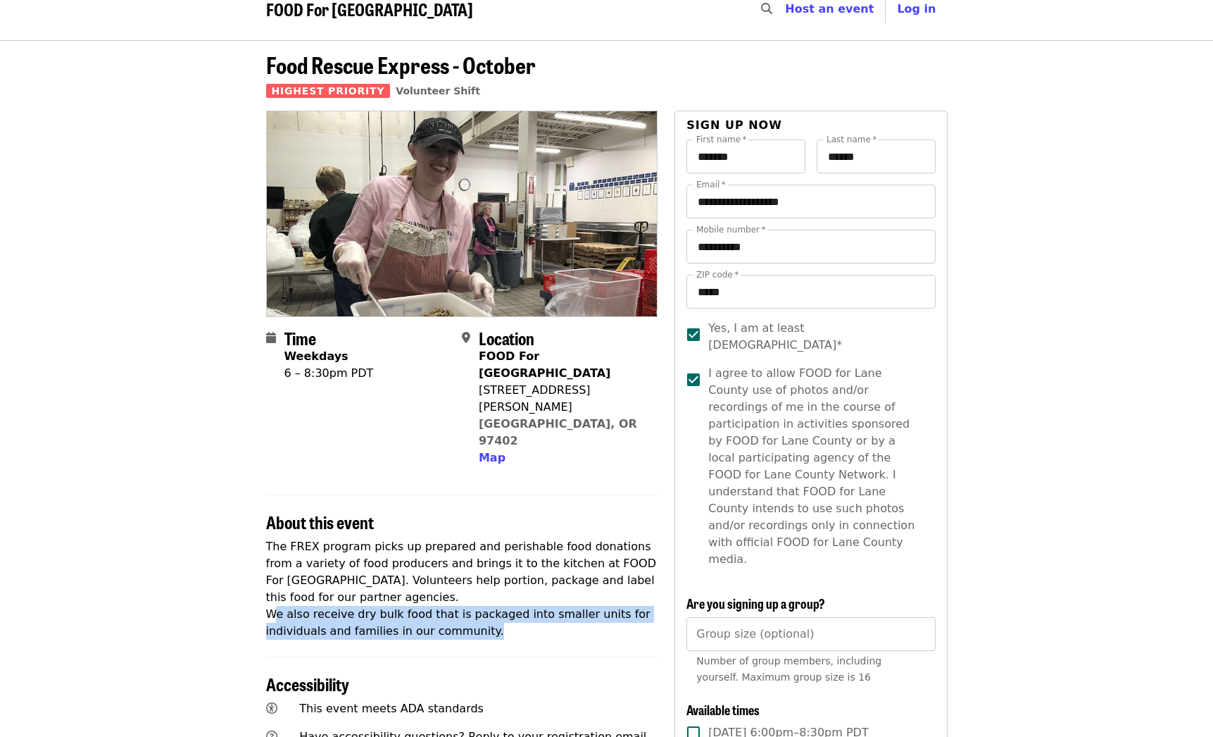
click at [496, 567] on p "The FREX program picks up prepared and perishable food donations from a variety…" at bounding box center [462, 588] width 392 height 101
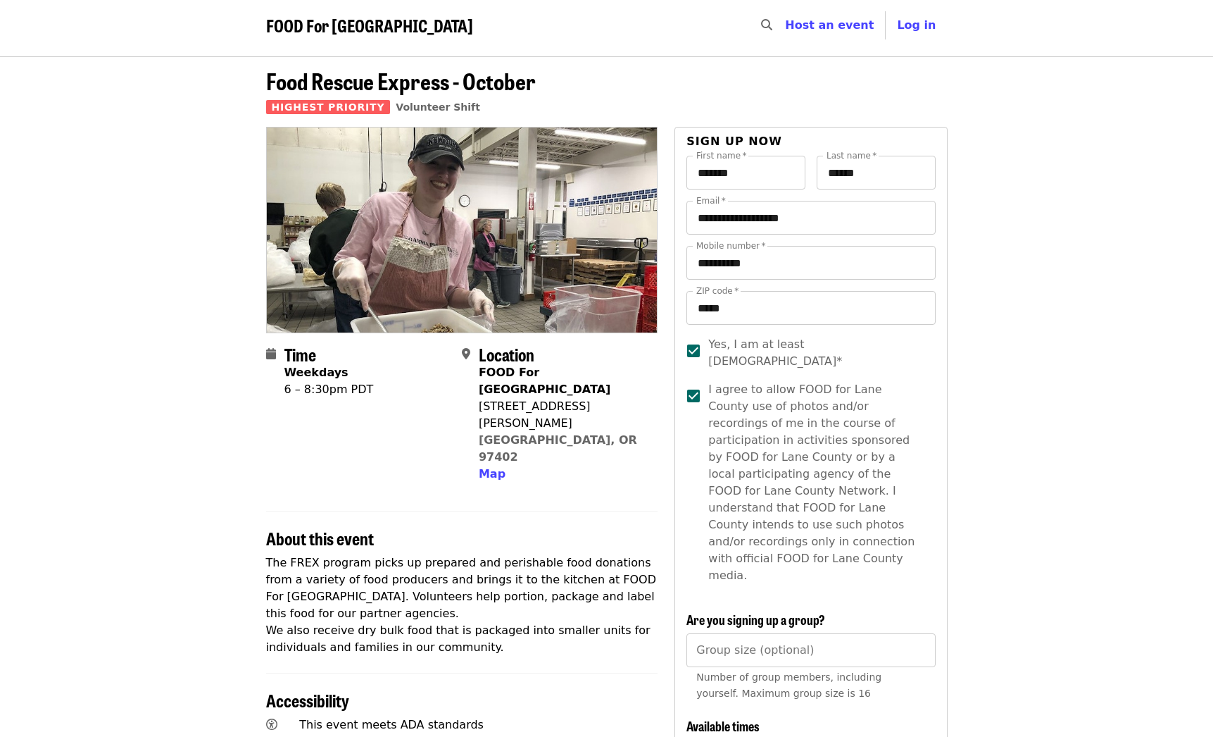
scroll to position [4, 0]
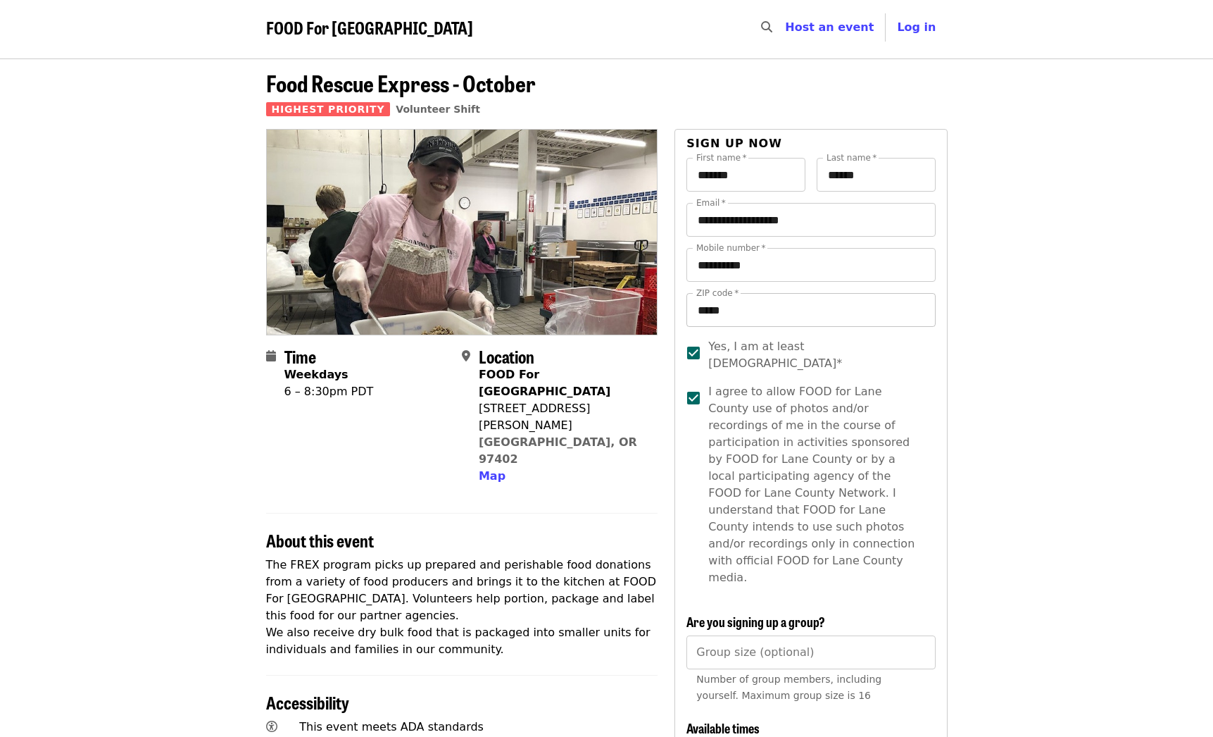
click at [777, 306] on input "*****" at bounding box center [811, 310] width 249 height 34
type input "*****"
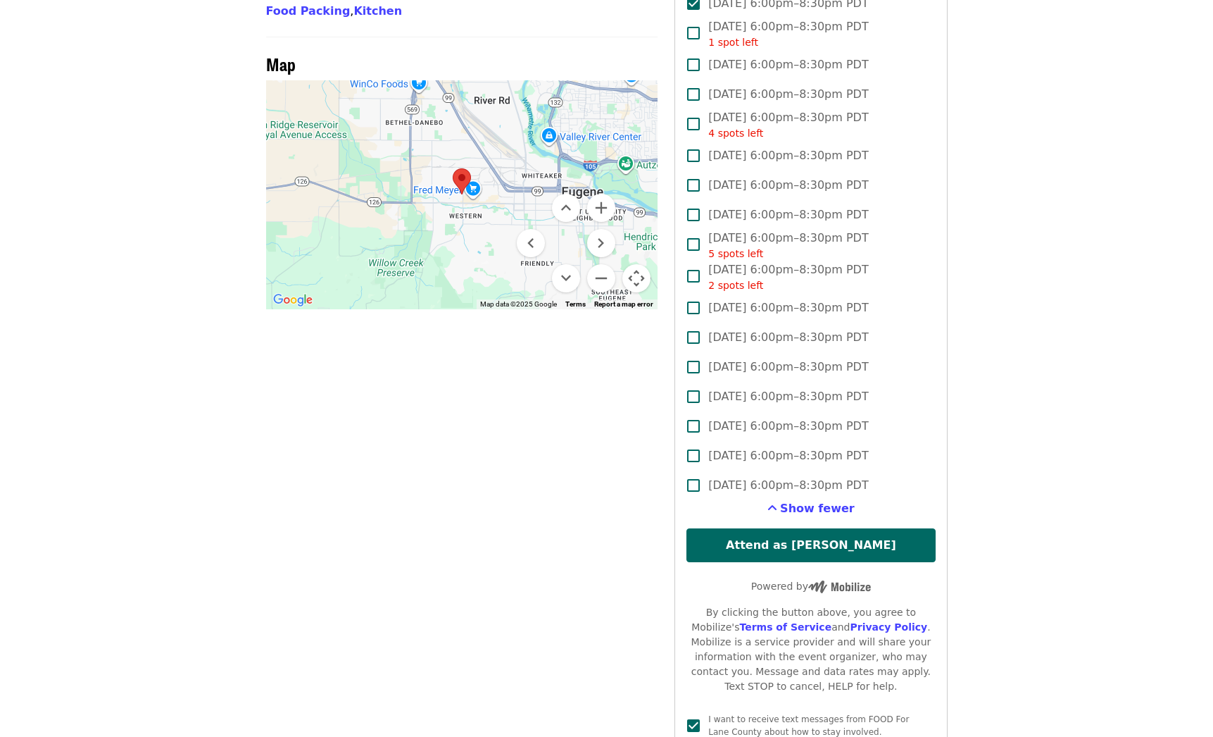
scroll to position [1005, 0]
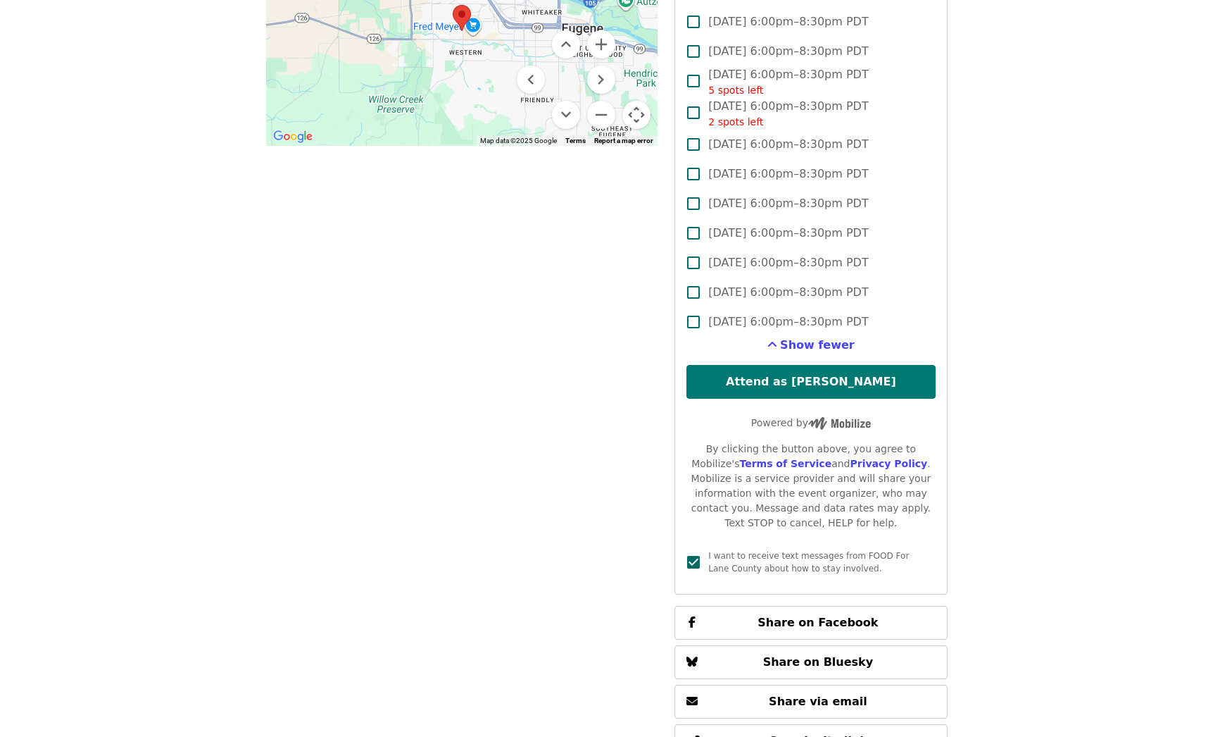
click at [866, 365] on button "Attend as [PERSON_NAME]" at bounding box center [811, 382] width 249 height 34
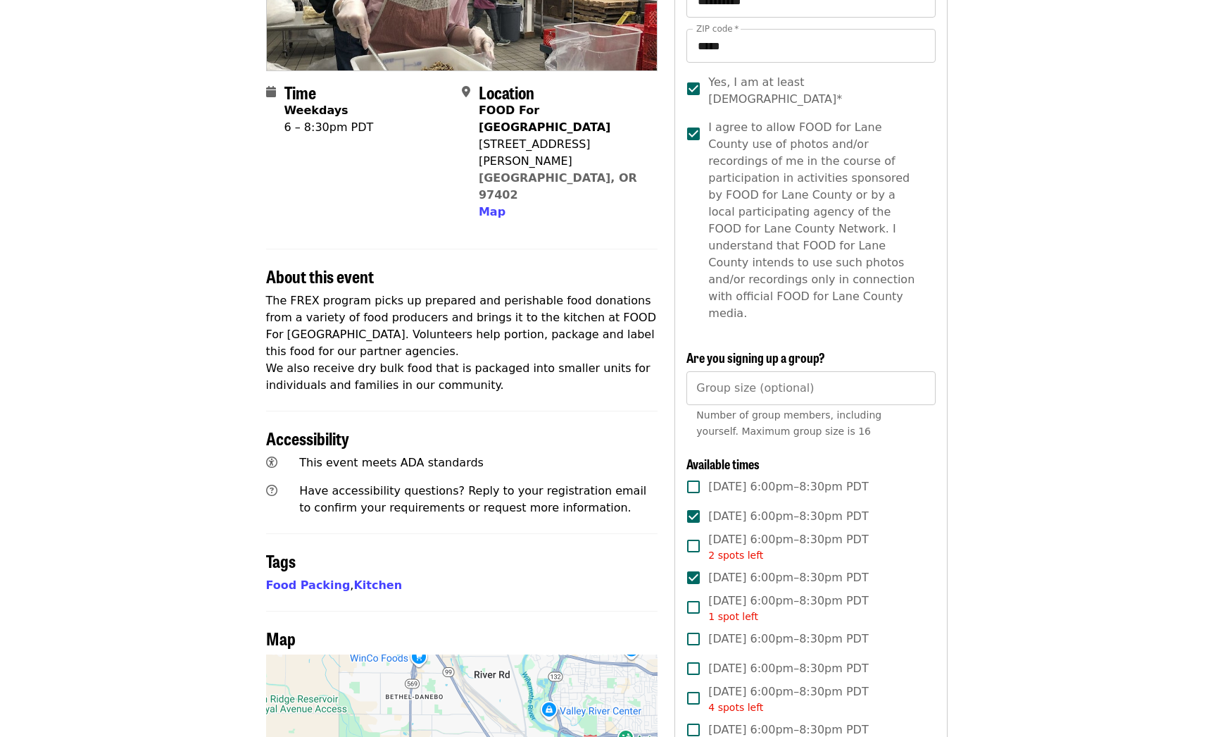
scroll to position [377, 0]
